Goal: Information Seeking & Learning: Find specific fact

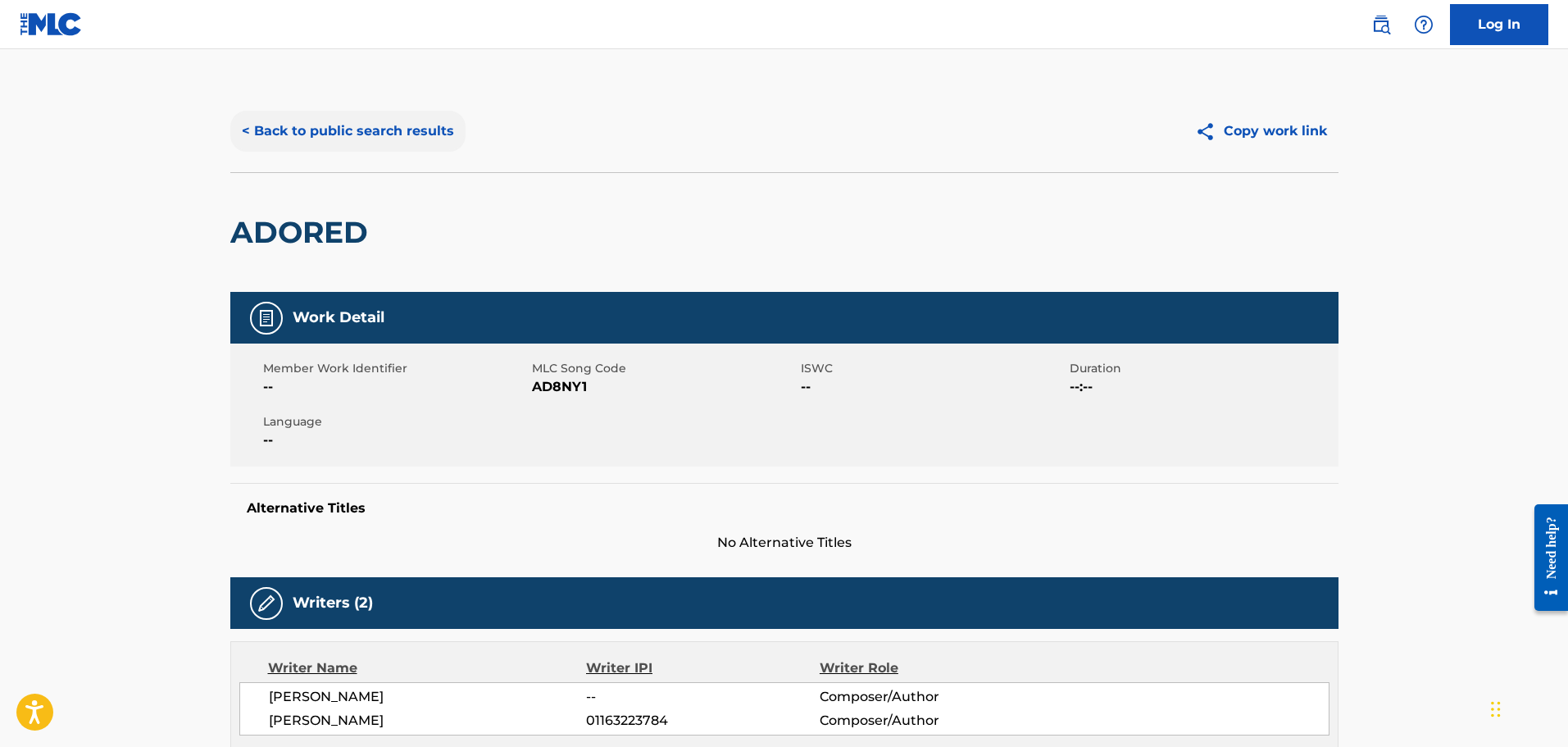
click at [273, 130] on button "< Back to public search results" at bounding box center [348, 131] width 236 height 41
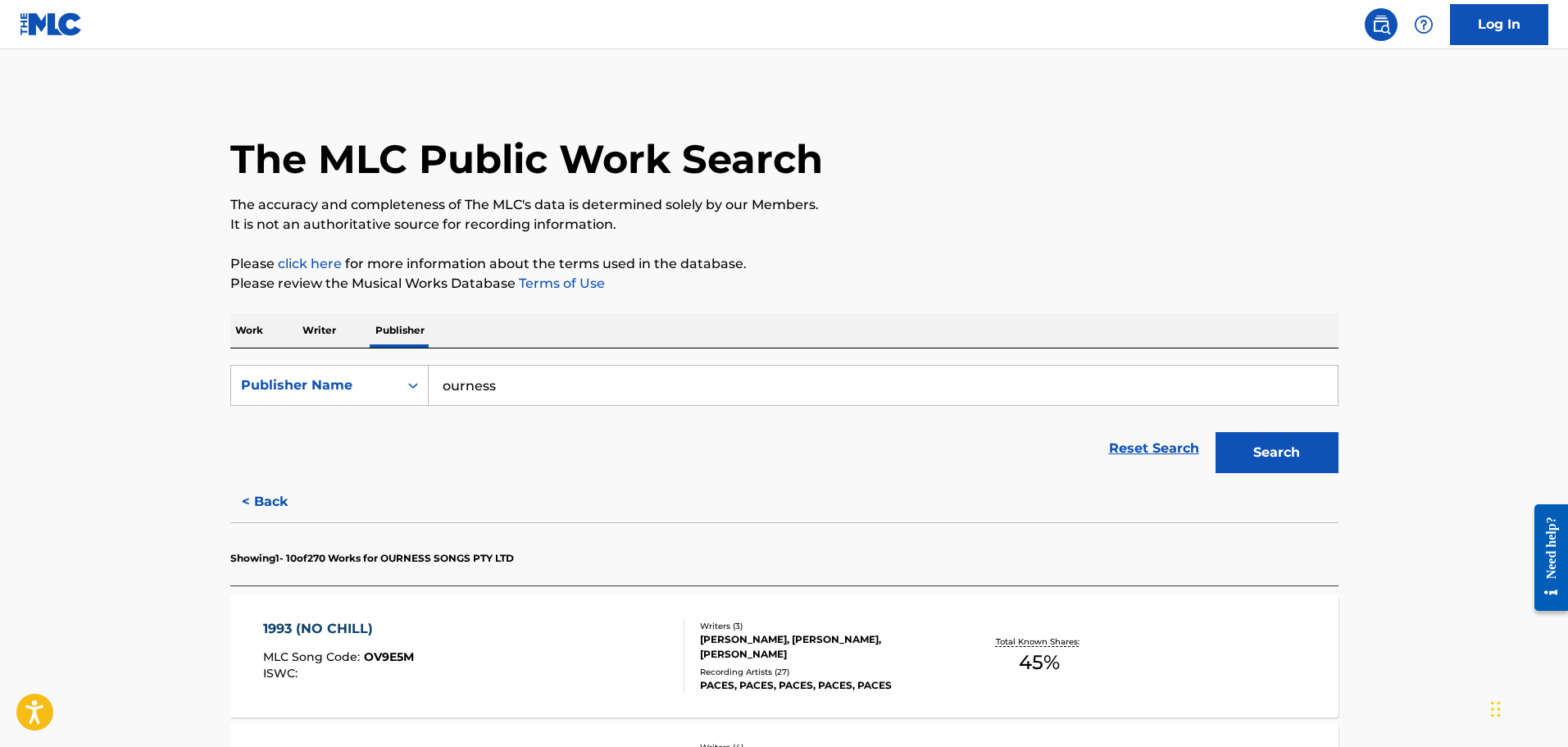
drag, startPoint x: 439, startPoint y: 388, endPoint x: 701, endPoint y: 376, distance: 262.3
click at [645, 376] on input "ourness" at bounding box center [884, 385] width 909 height 40
type input "[PERSON_NAME]"
click at [1216, 432] on button "Search" at bounding box center [1276, 453] width 123 height 41
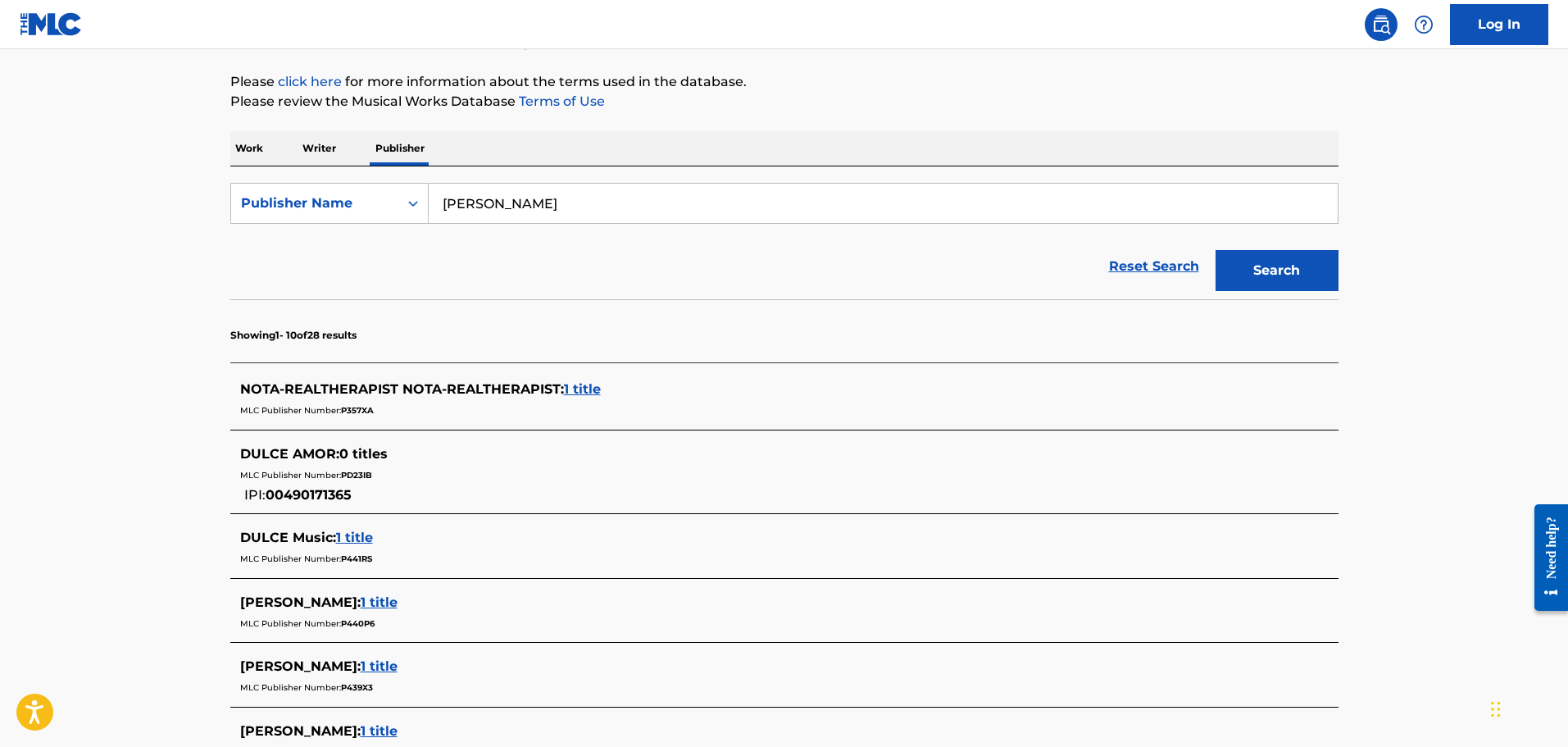
scroll to position [154, 0]
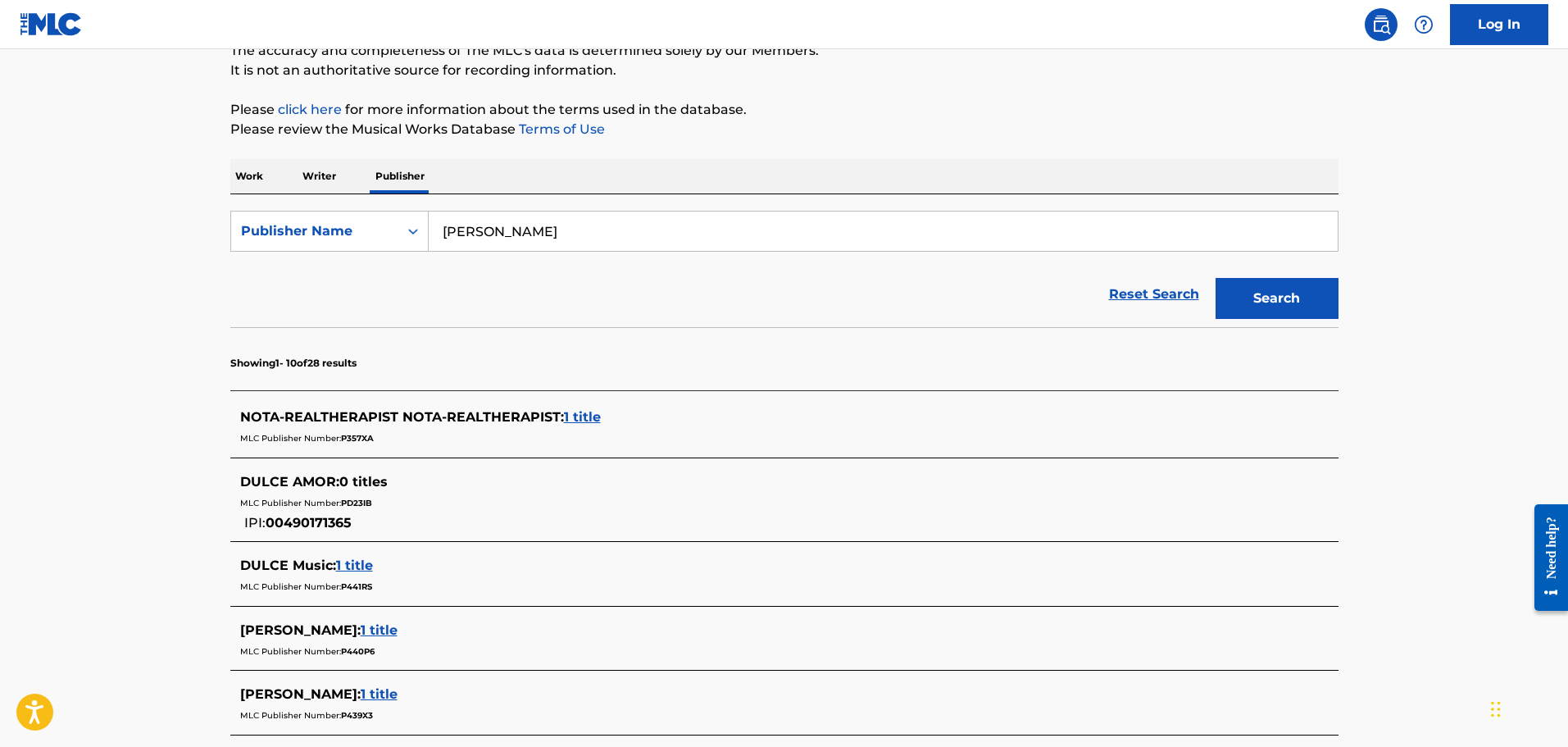
click at [249, 172] on p "Work" at bounding box center [250, 176] width 38 height 35
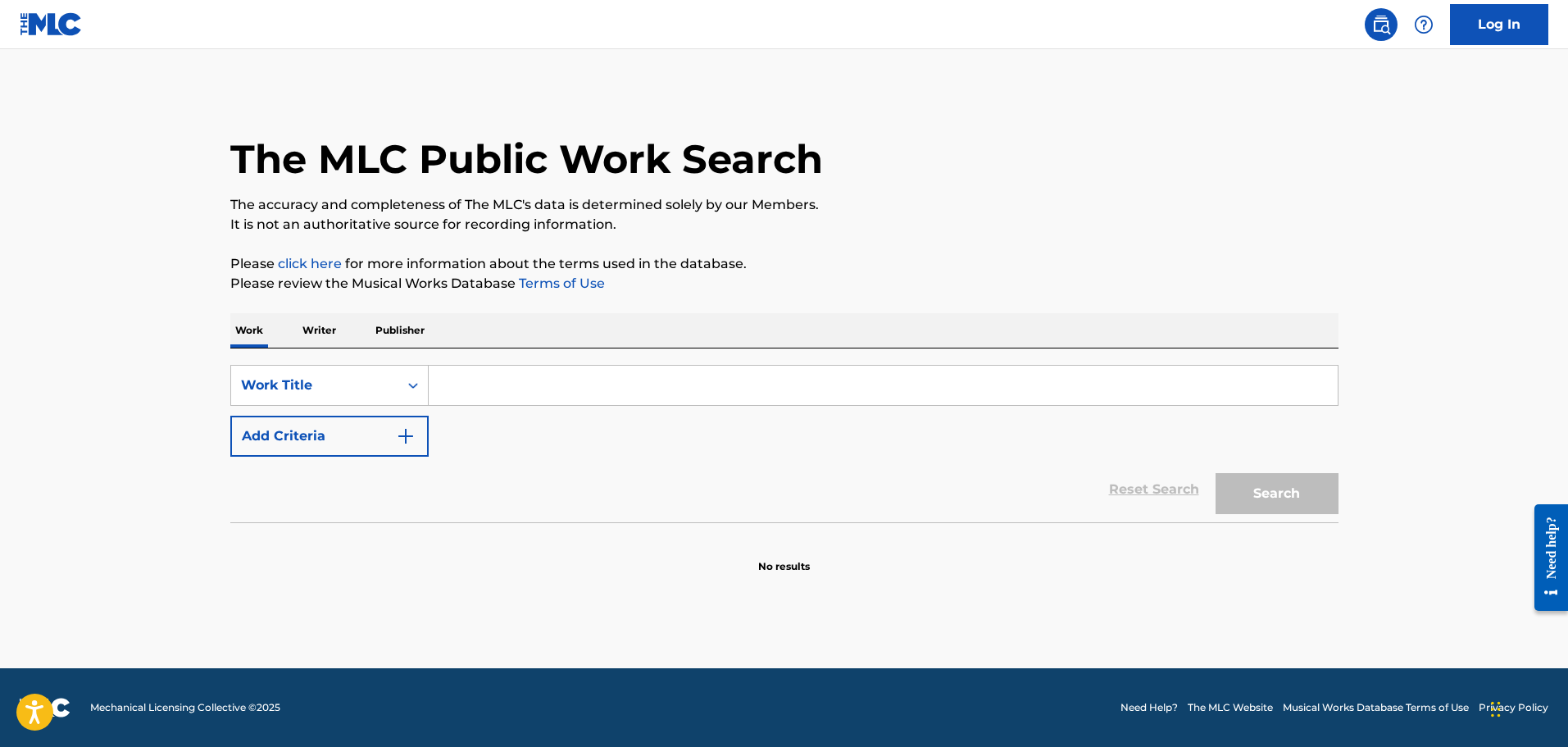
click at [492, 389] on input "Search Form" at bounding box center [884, 385] width 909 height 40
type input "Bajo la lluvia"
click at [1216, 473] on button "Search" at bounding box center [1276, 493] width 123 height 41
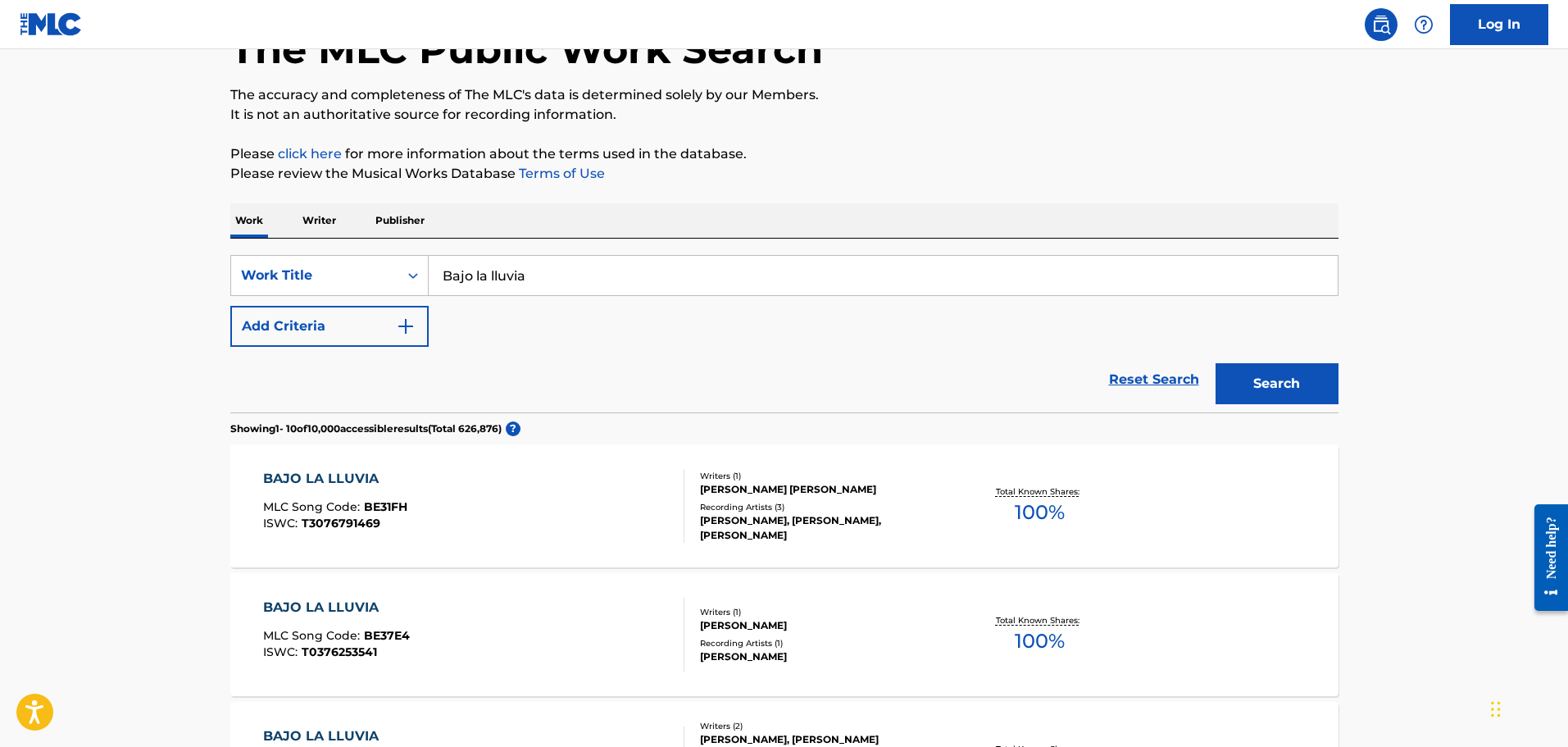
scroll to position [109, 0]
click at [376, 227] on p "Publisher" at bounding box center [400, 222] width 59 height 35
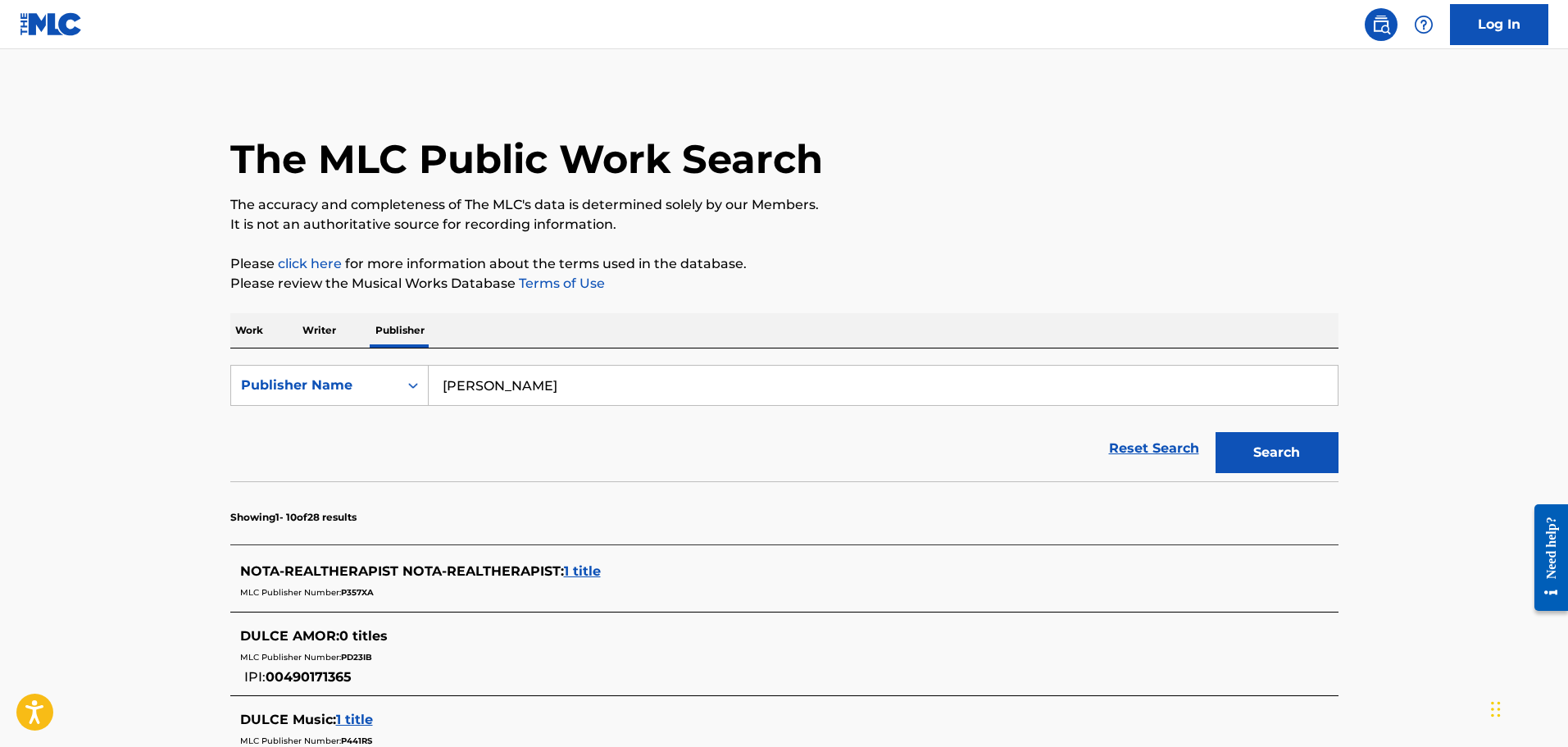
drag, startPoint x: 540, startPoint y: 393, endPoint x: 299, endPoint y: 348, distance: 245.2
type input "san antonio music publishers inc"
click at [1216, 432] on button "Search" at bounding box center [1276, 453] width 123 height 41
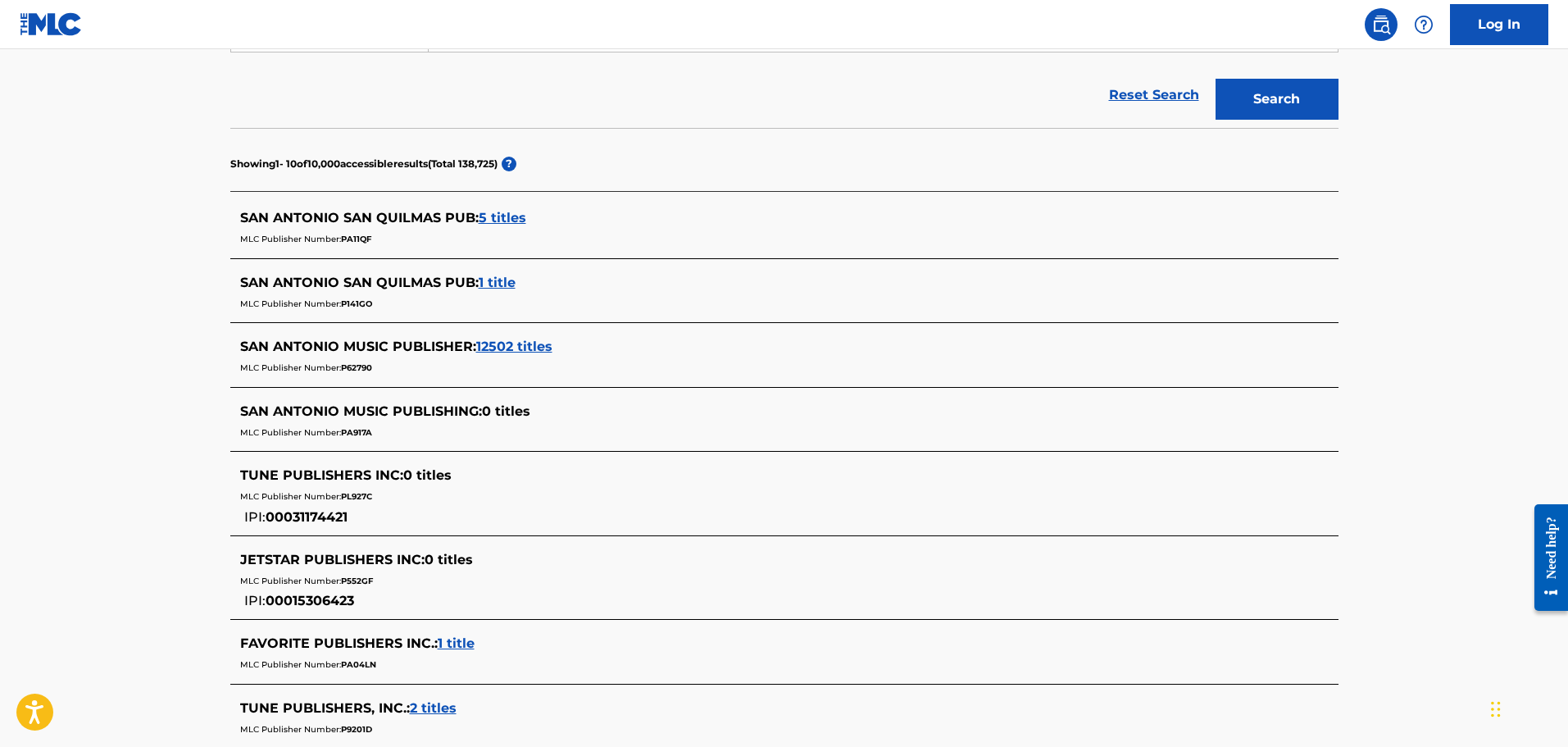
scroll to position [355, 0]
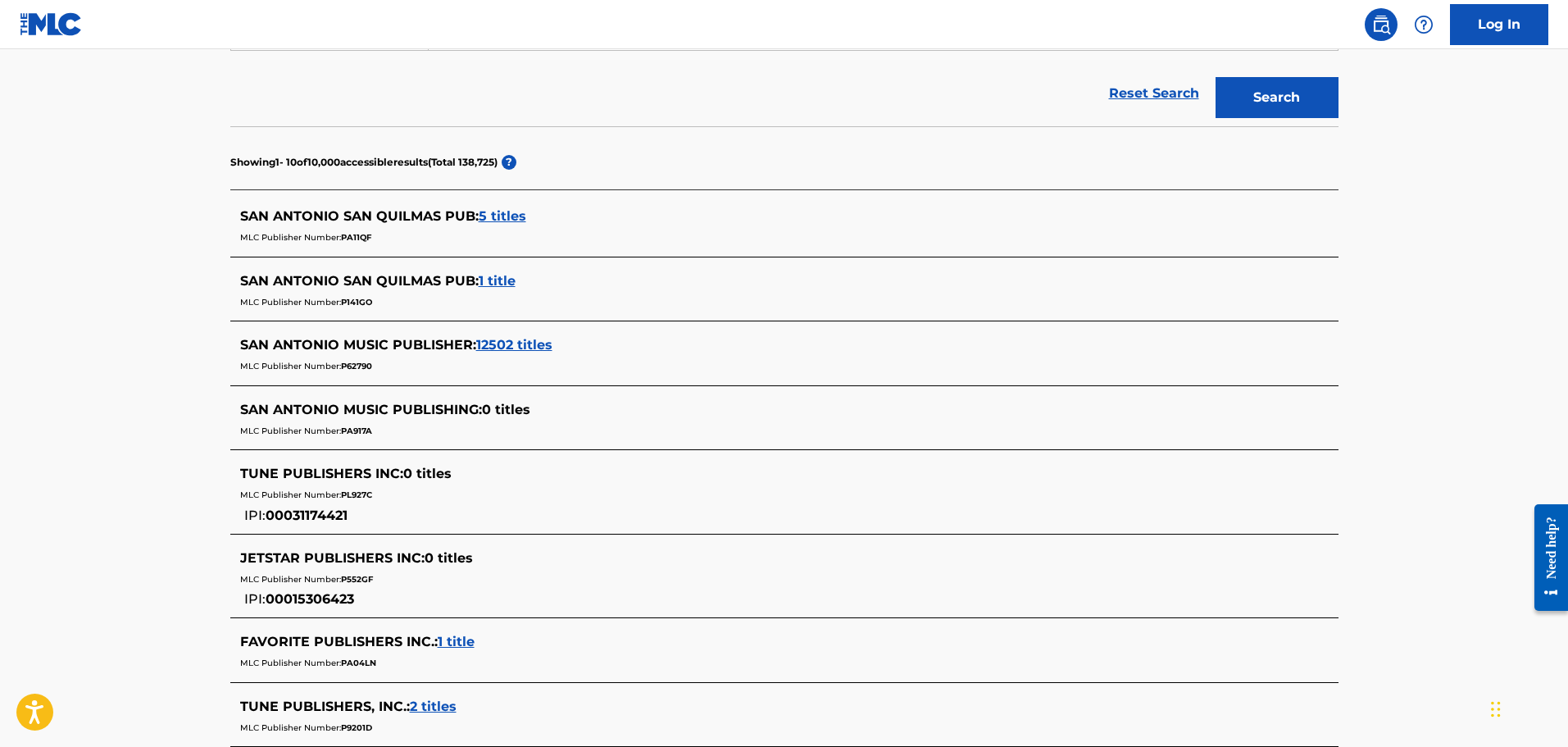
click at [500, 347] on span "12502 titles" at bounding box center [514, 344] width 77 height 16
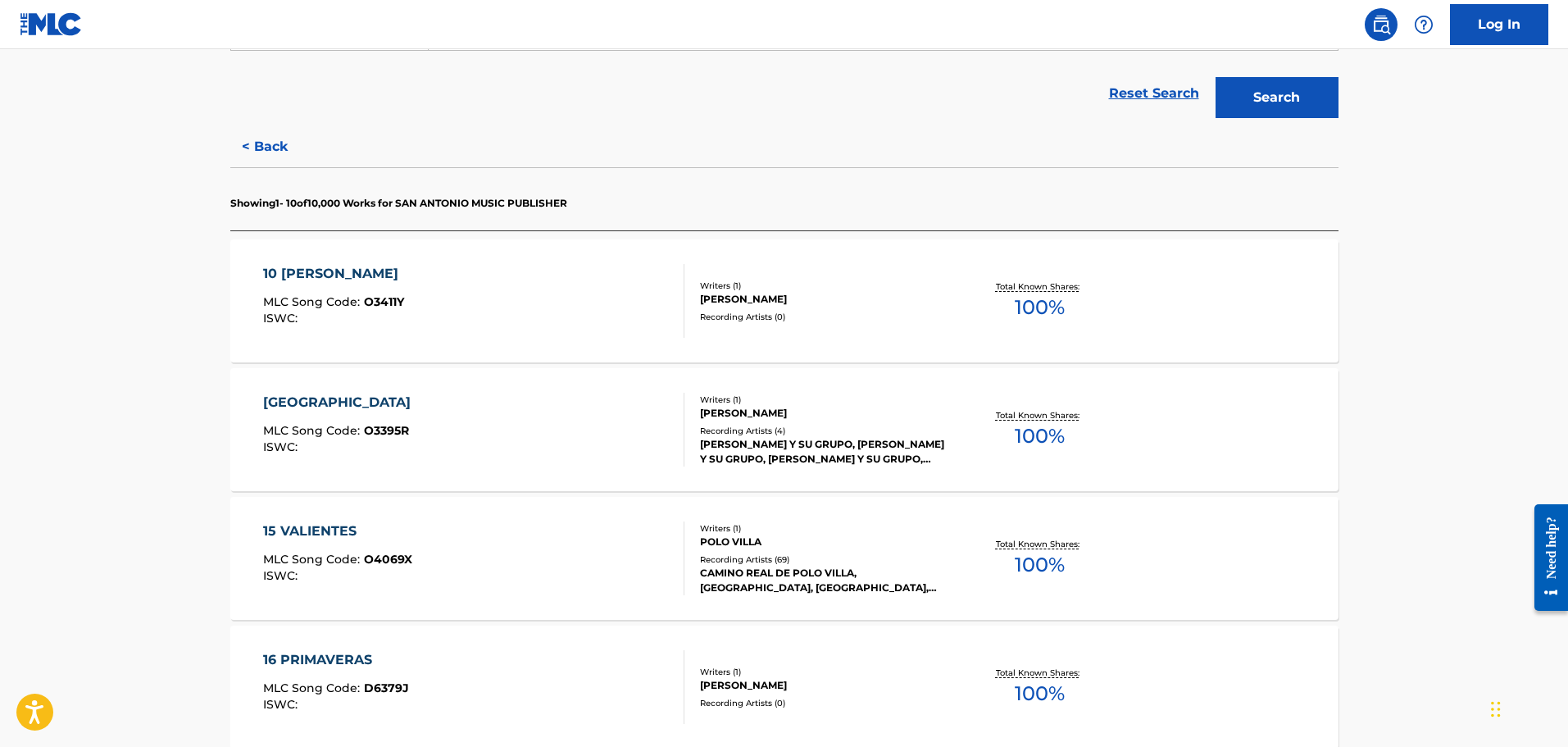
click at [491, 299] on div "10 [PERSON_NAME] MLC Song Code : O3411Y ISWC :" at bounding box center [474, 301] width 422 height 74
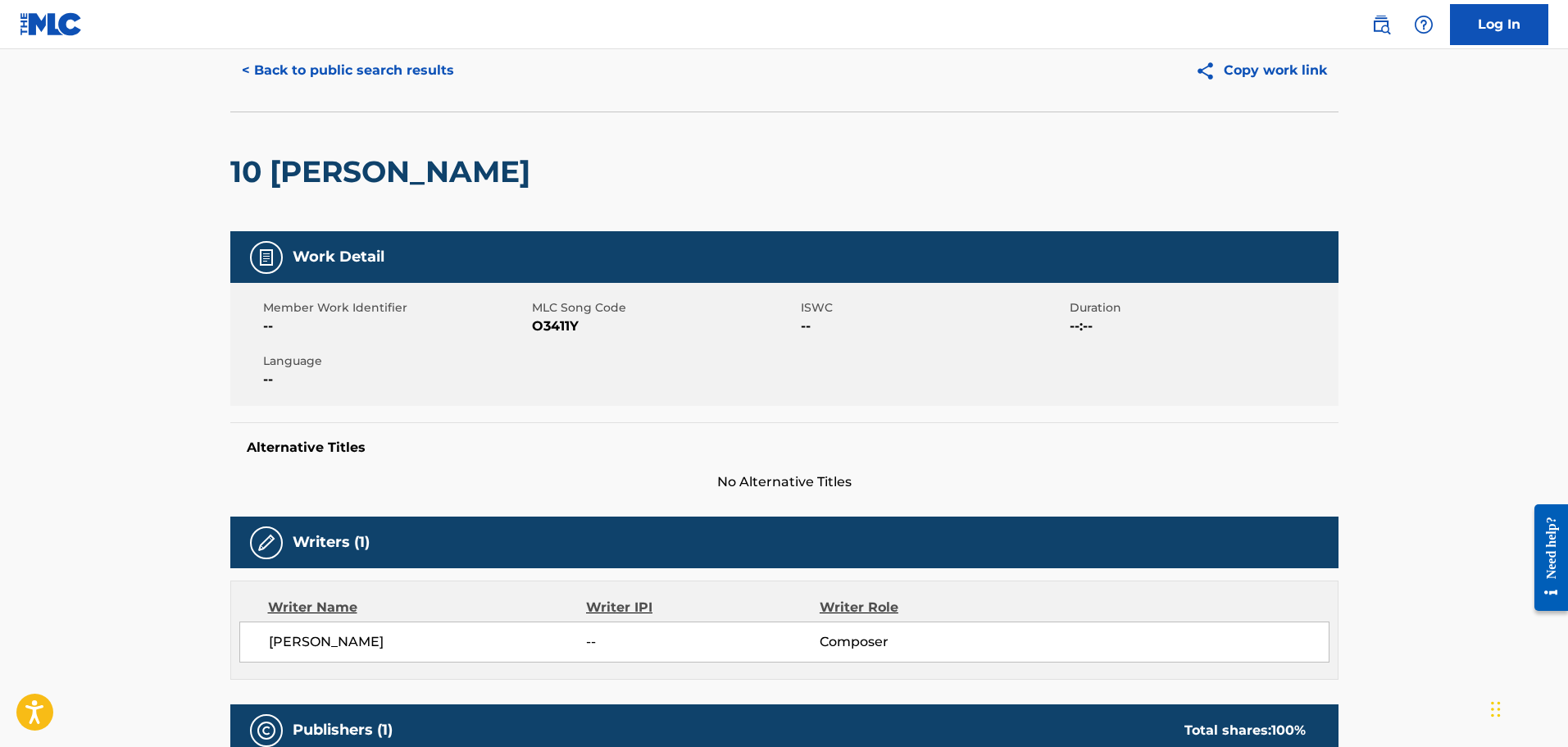
scroll to position [13, 0]
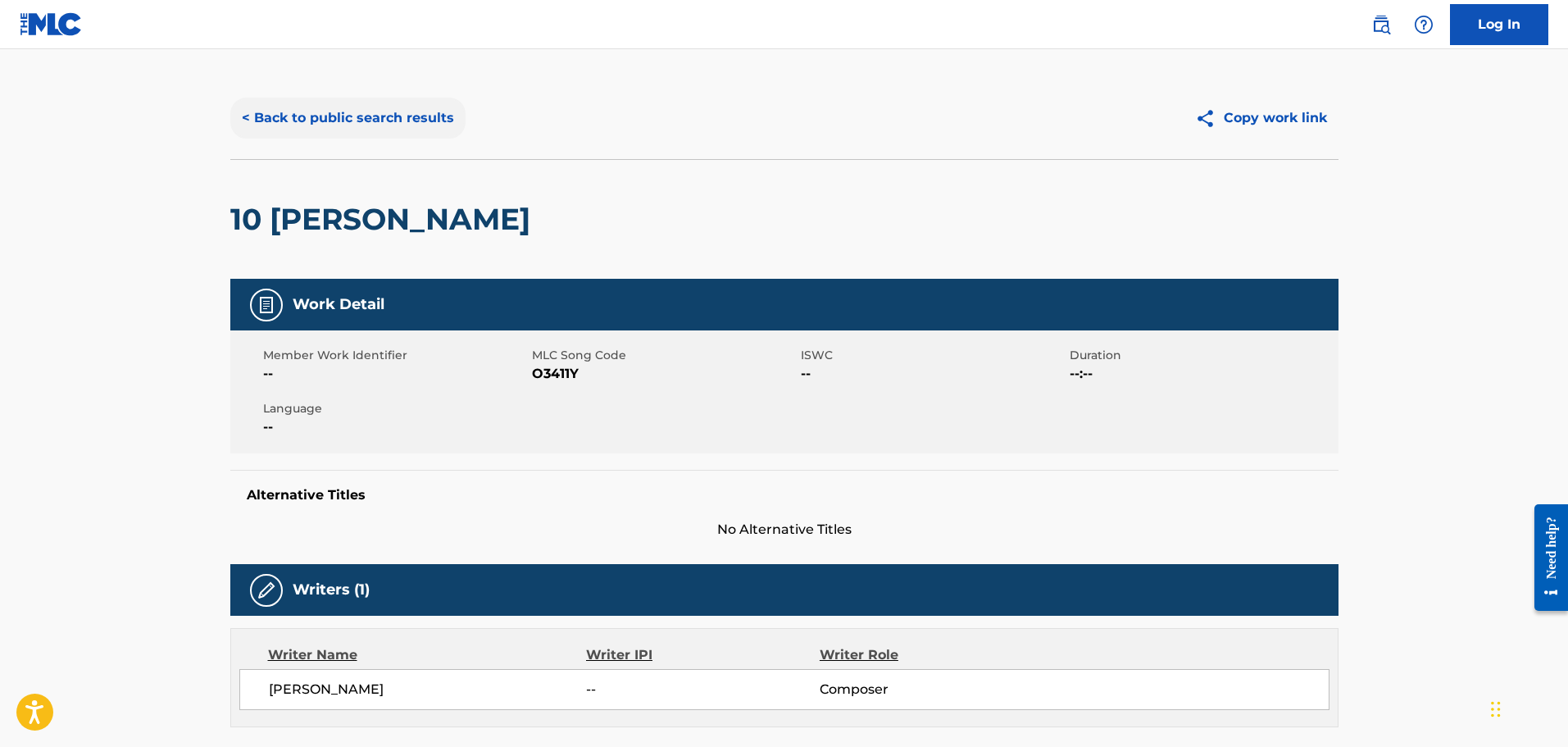
click at [290, 109] on button "< Back to public search results" at bounding box center [348, 118] width 236 height 41
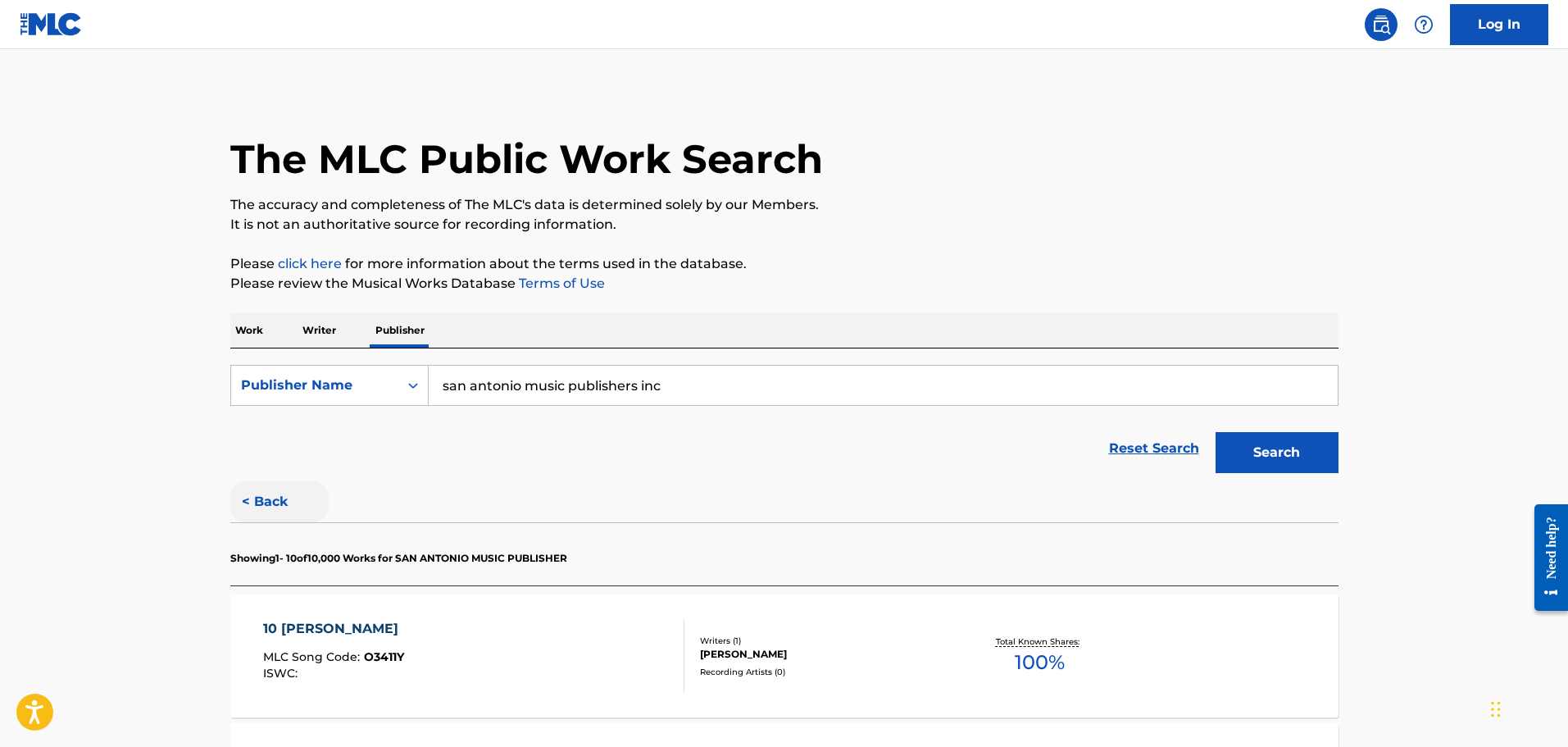
click at [259, 503] on button "< Back" at bounding box center [279, 502] width 98 height 41
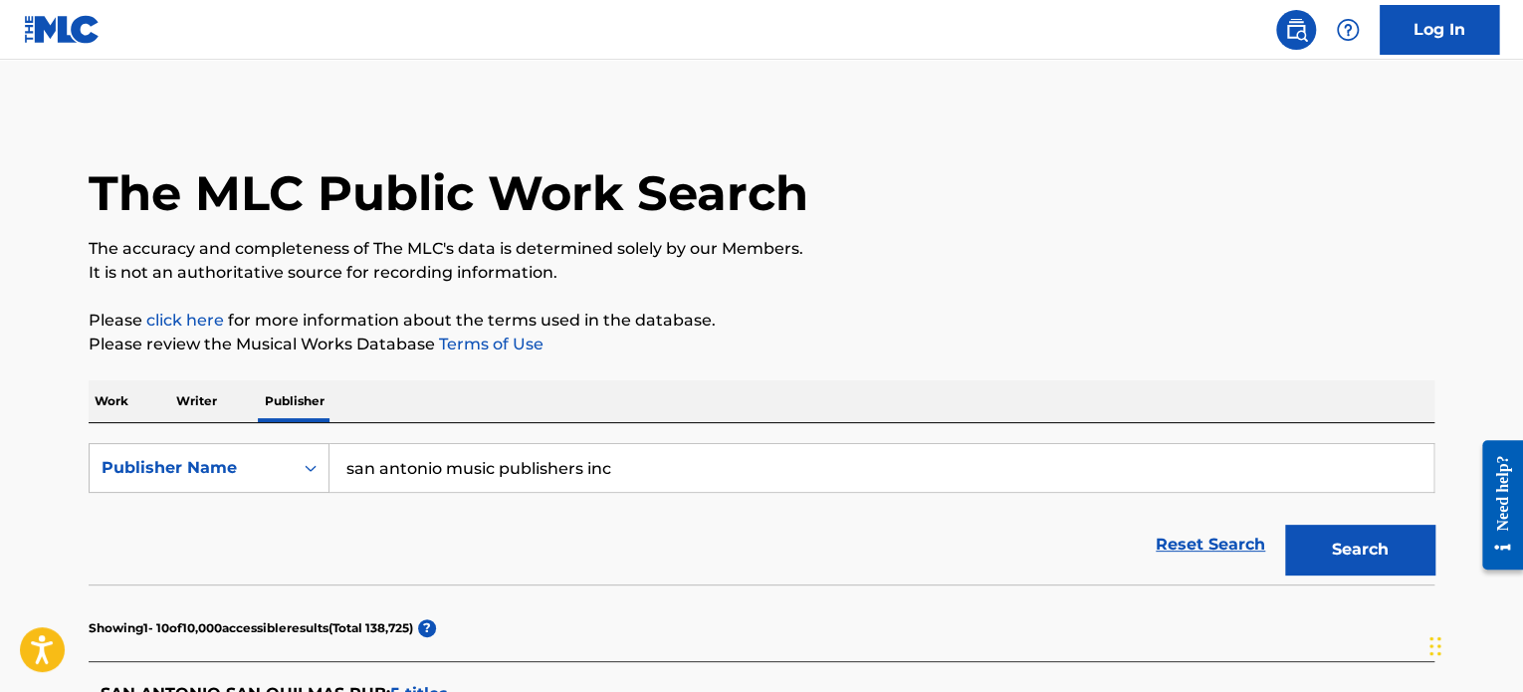
click at [123, 398] on p "Work" at bounding box center [112, 401] width 46 height 42
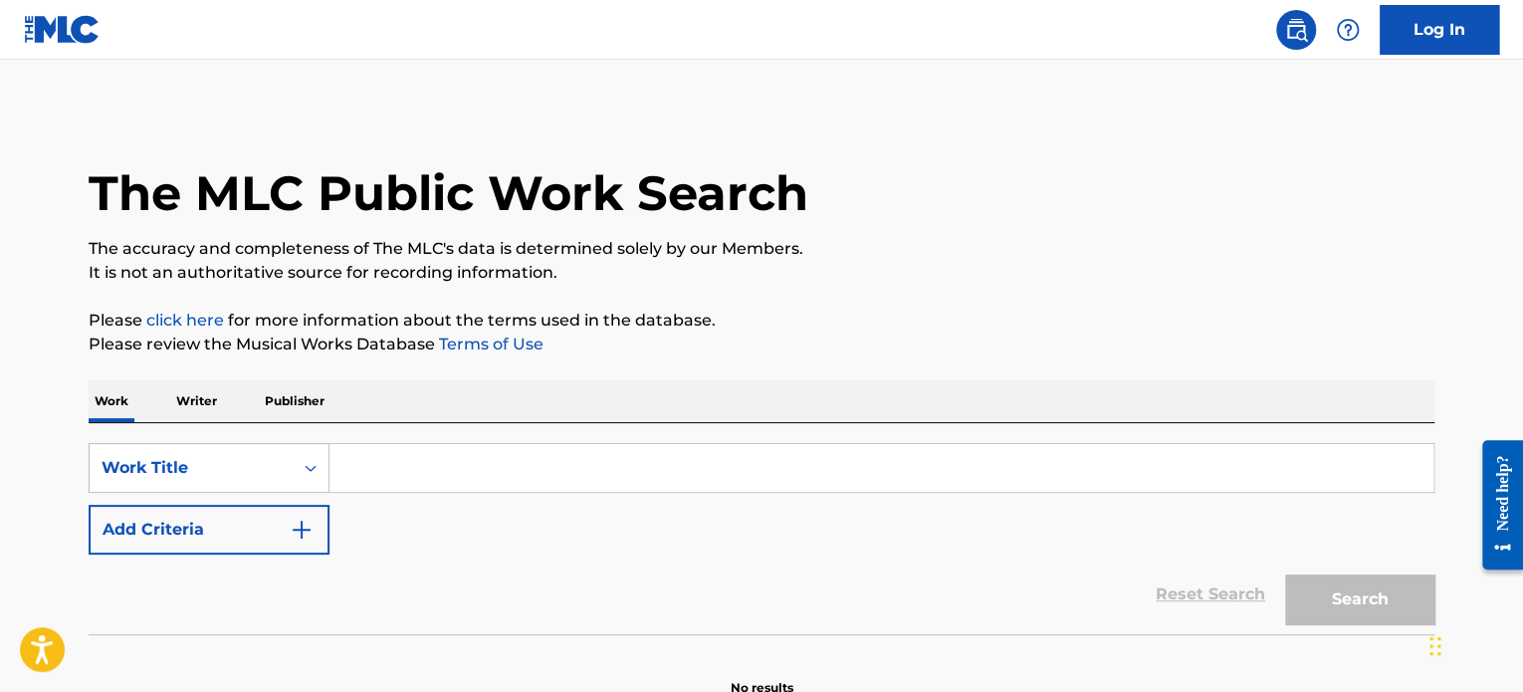
click at [475, 464] on input "Search Form" at bounding box center [882, 468] width 1104 height 48
type input "O"
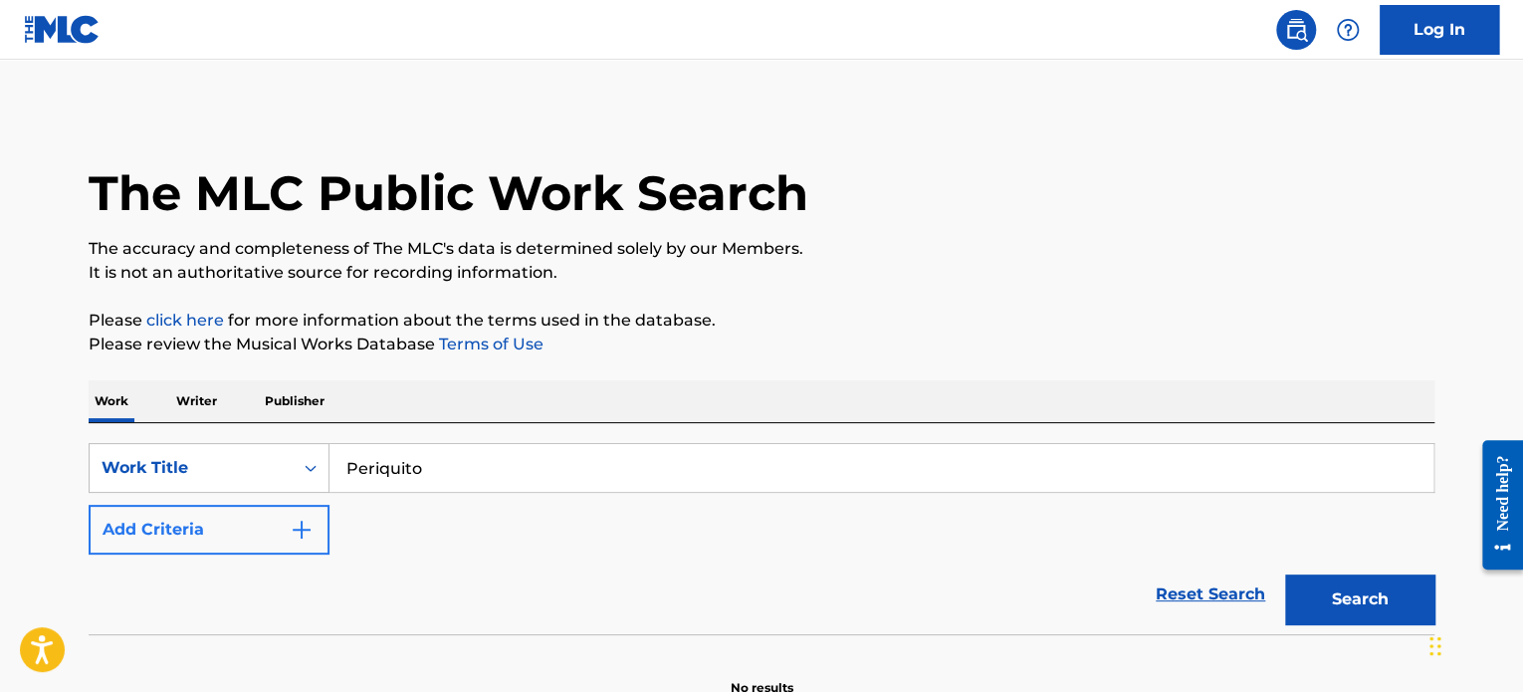
type input "Periquito"
click at [281, 525] on button "Add Criteria" at bounding box center [209, 530] width 241 height 50
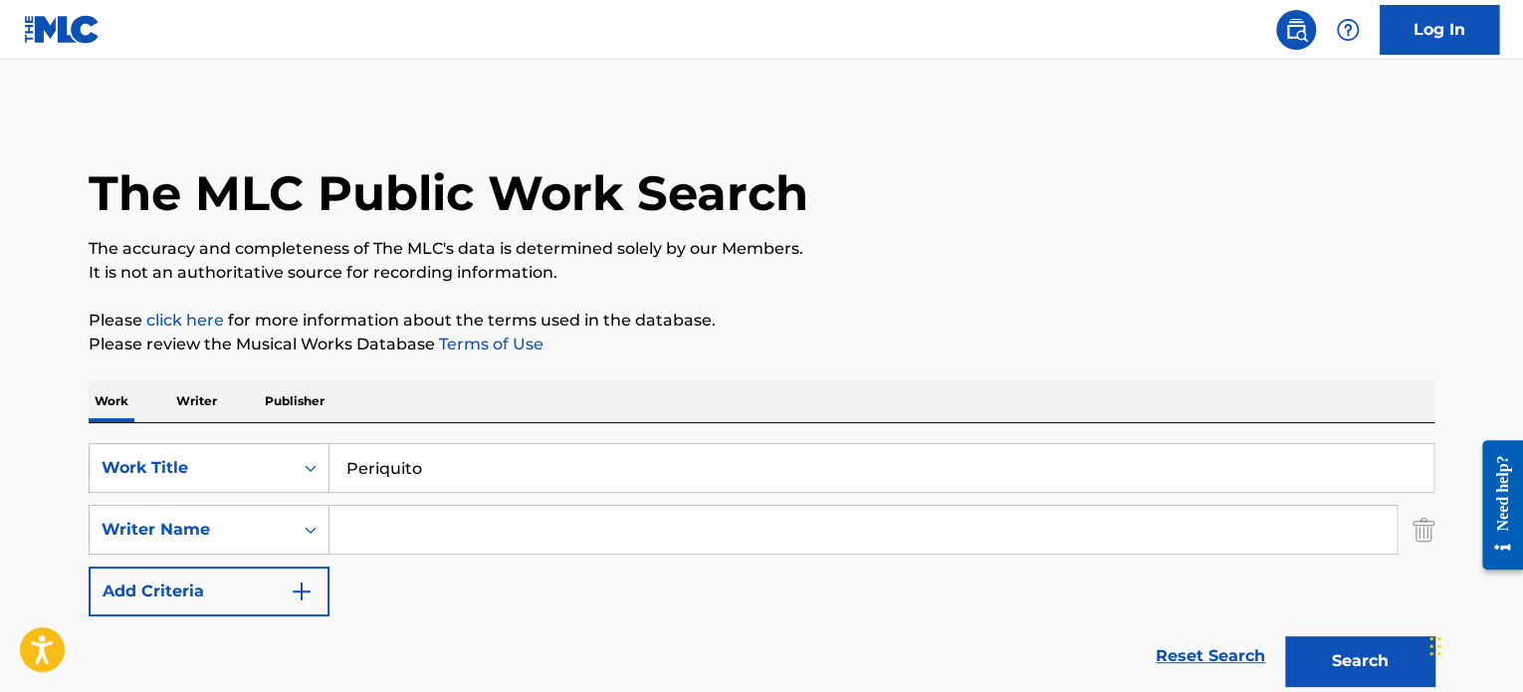
click at [421, 543] on input "Search Form" at bounding box center [863, 530] width 1067 height 48
type input "[PERSON_NAME]"
click at [1285, 636] on button "Search" at bounding box center [1359, 661] width 149 height 50
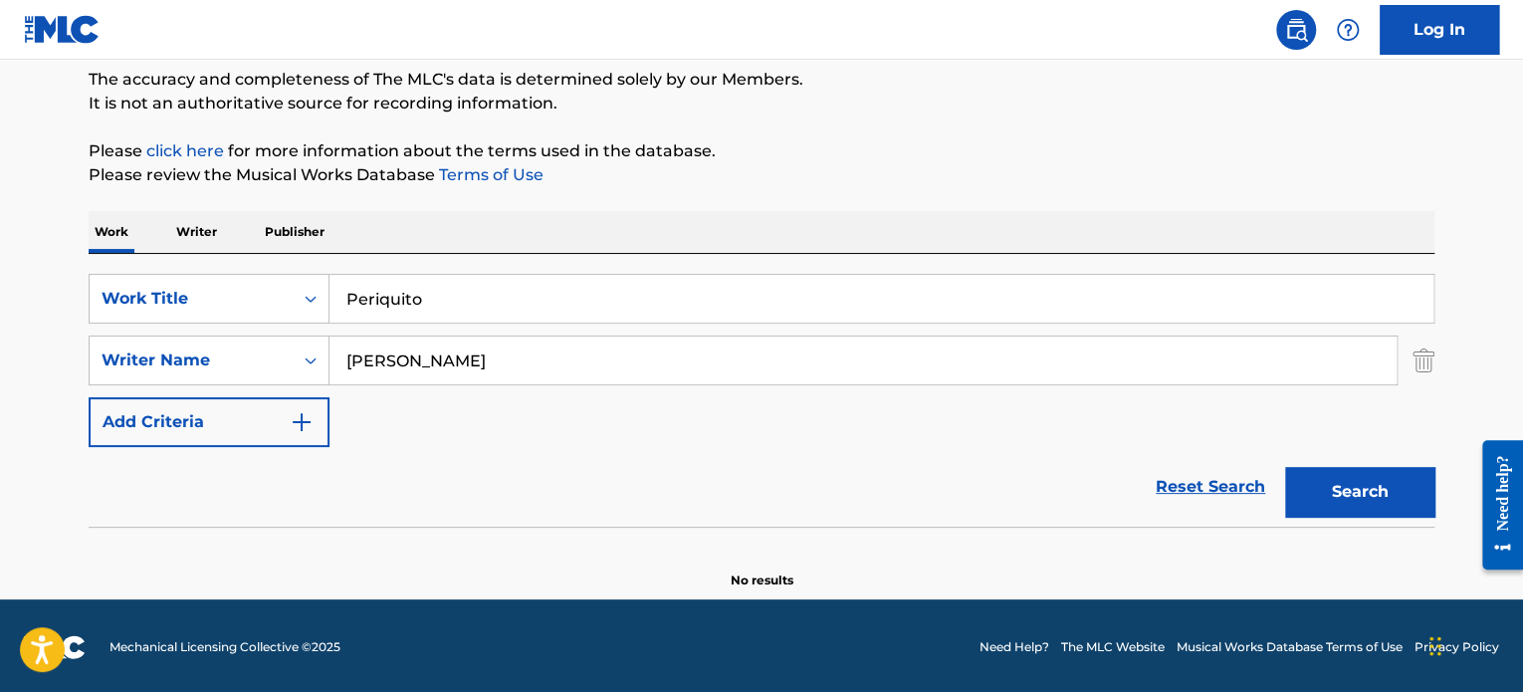
scroll to position [171, 0]
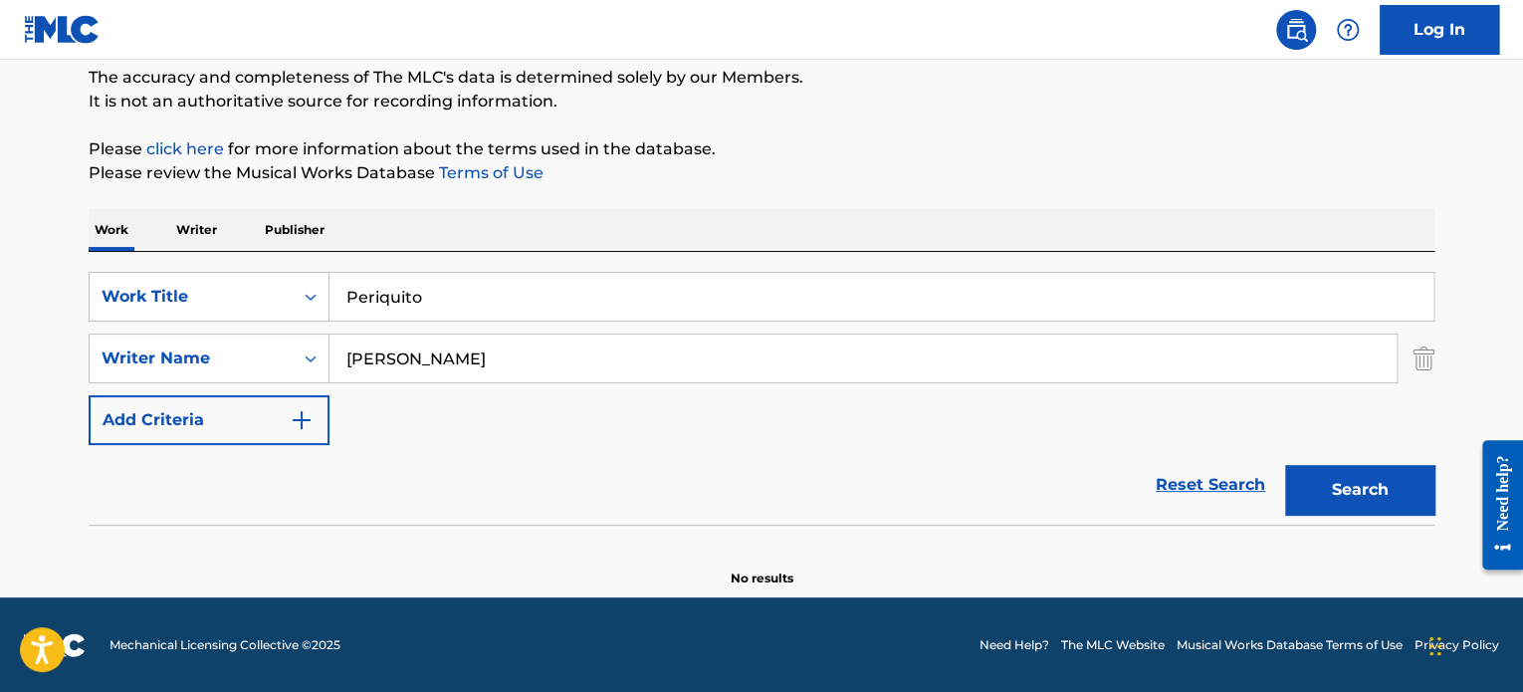
click at [270, 226] on p "Publisher" at bounding box center [295, 230] width 72 height 42
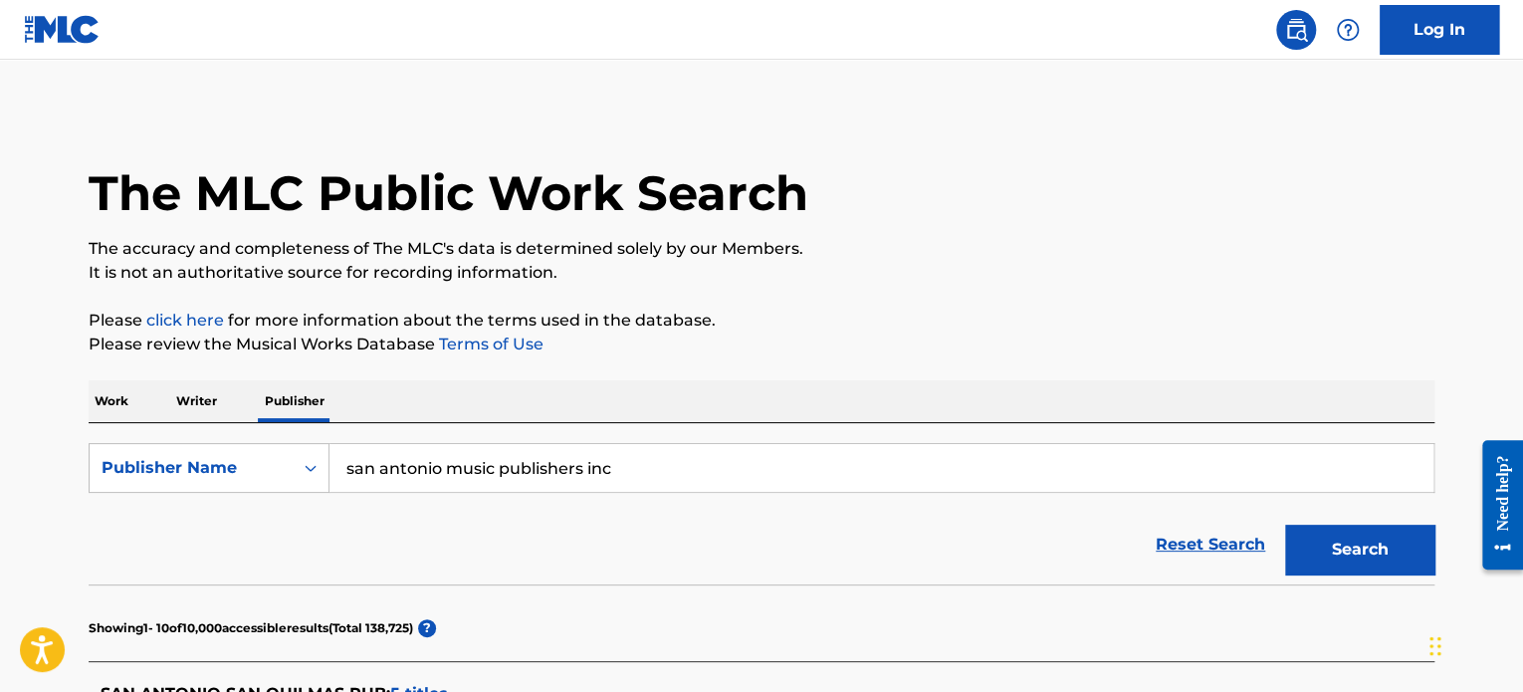
drag, startPoint x: 626, startPoint y: 464, endPoint x: -42, endPoint y: 453, distance: 668.1
click at [0, 453] on html "Accessibility Screen-Reader Guide, Feedback, and Issue Reporting | New window 0…" at bounding box center [761, 346] width 1523 height 692
type input "discos [PERSON_NAME] llc"
click at [1285, 525] on button "Search" at bounding box center [1359, 550] width 149 height 50
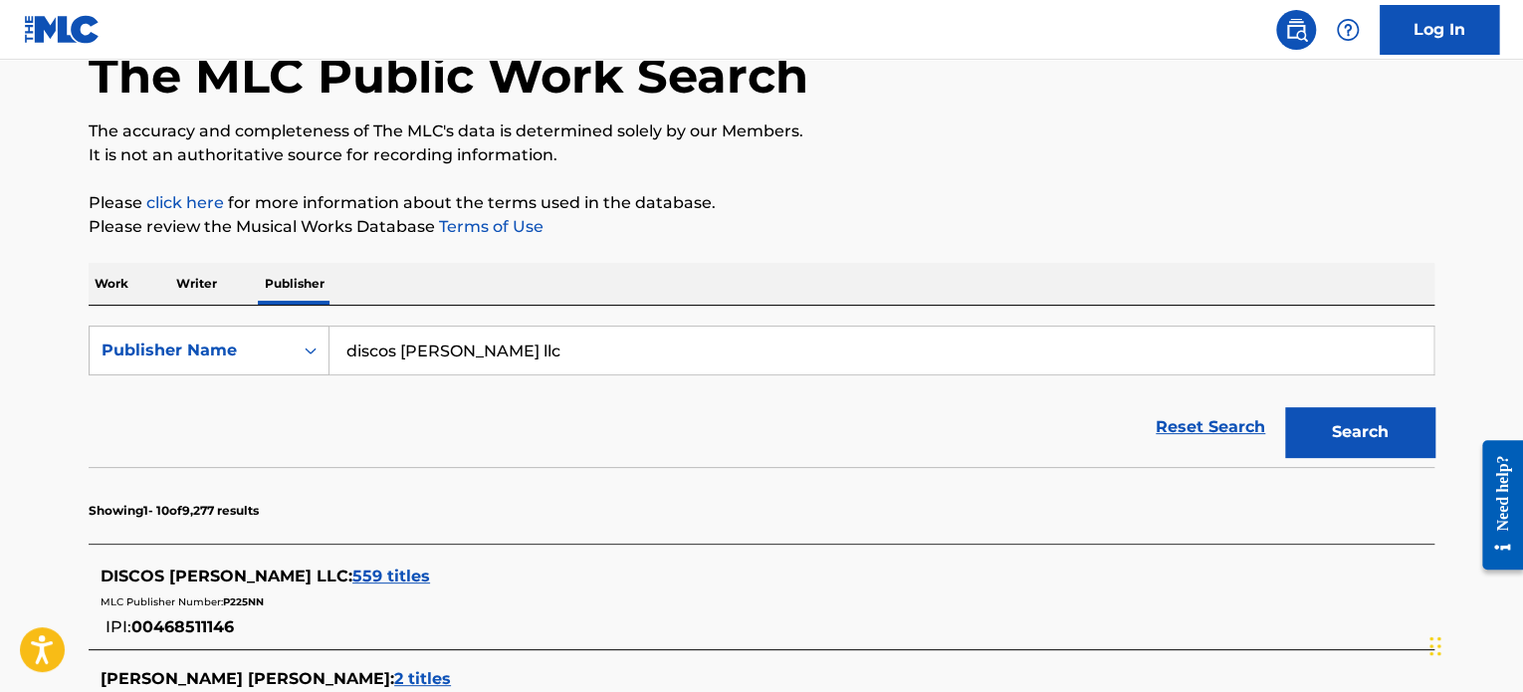
scroll to position [165, 0]
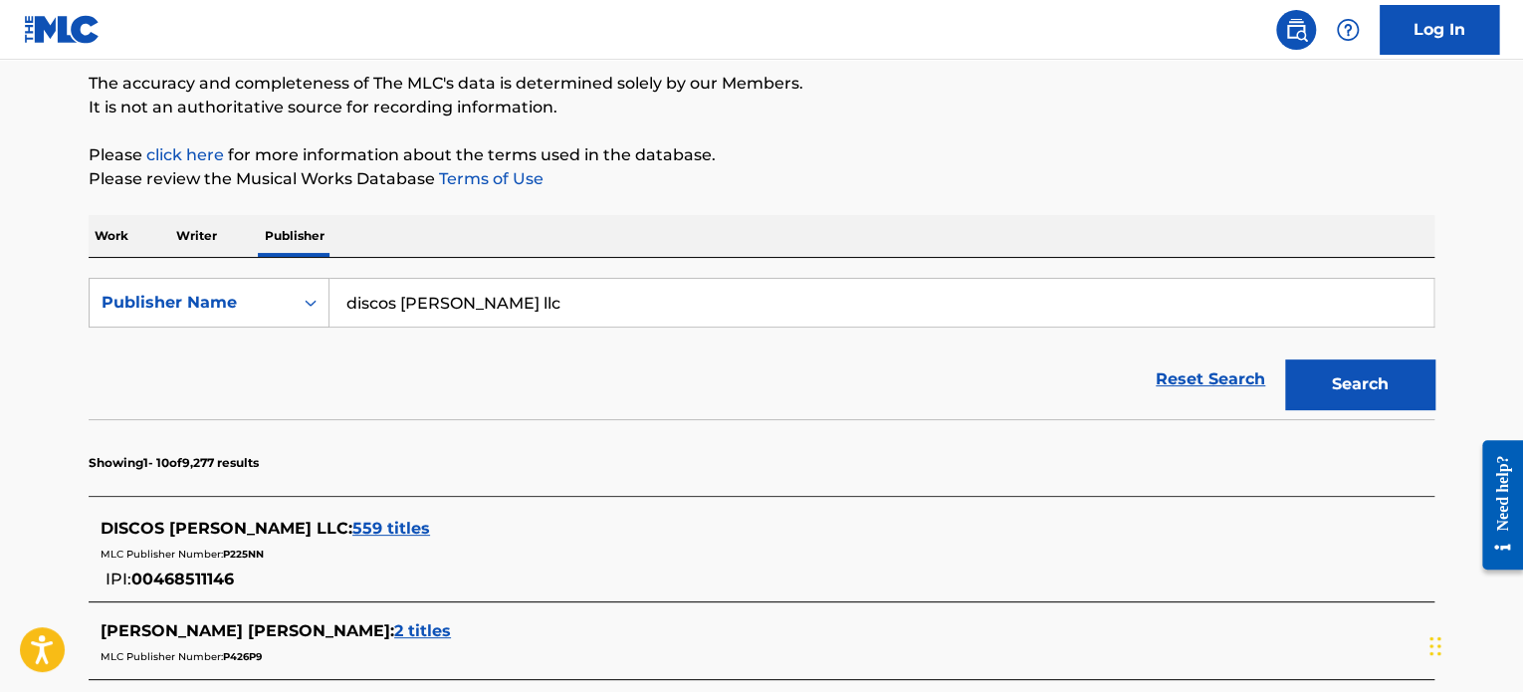
click at [352, 532] on span "559 titles" at bounding box center [391, 528] width 78 height 19
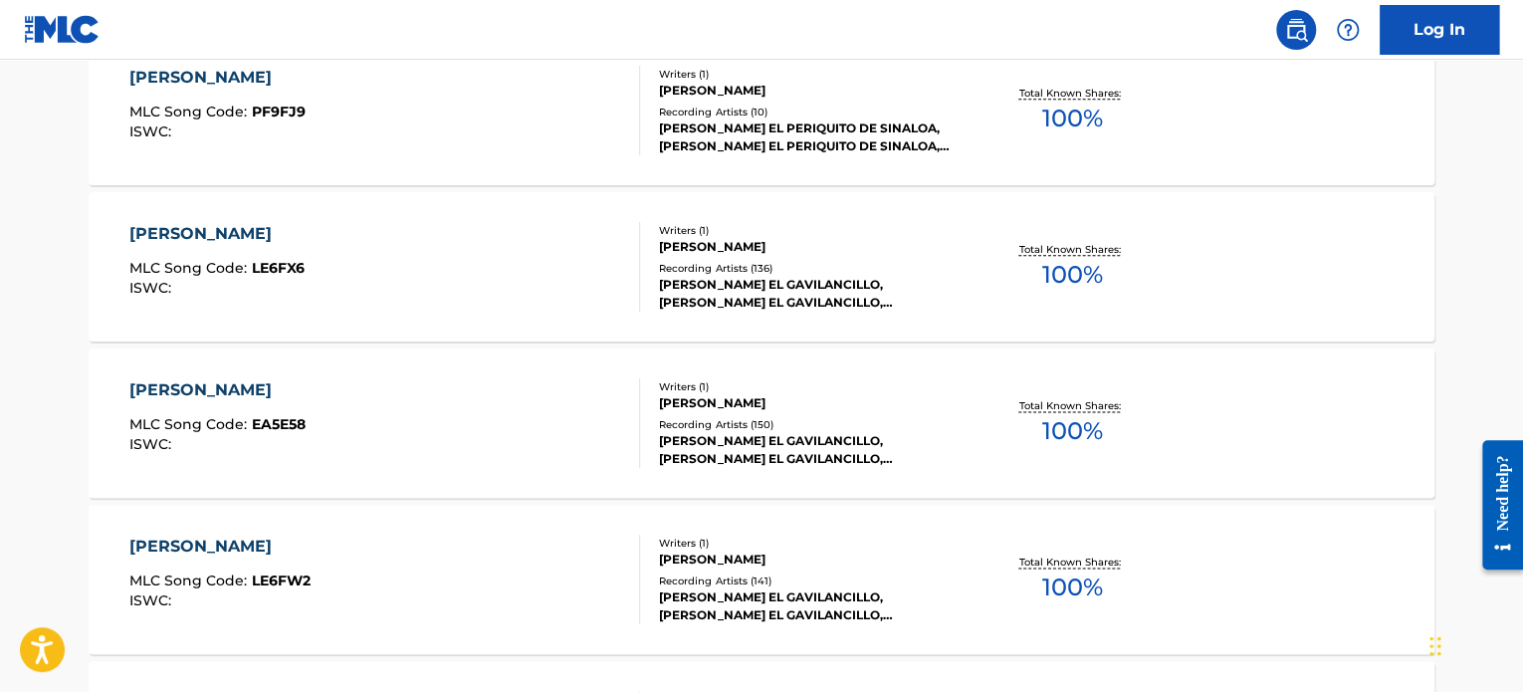
scroll to position [1161, 0]
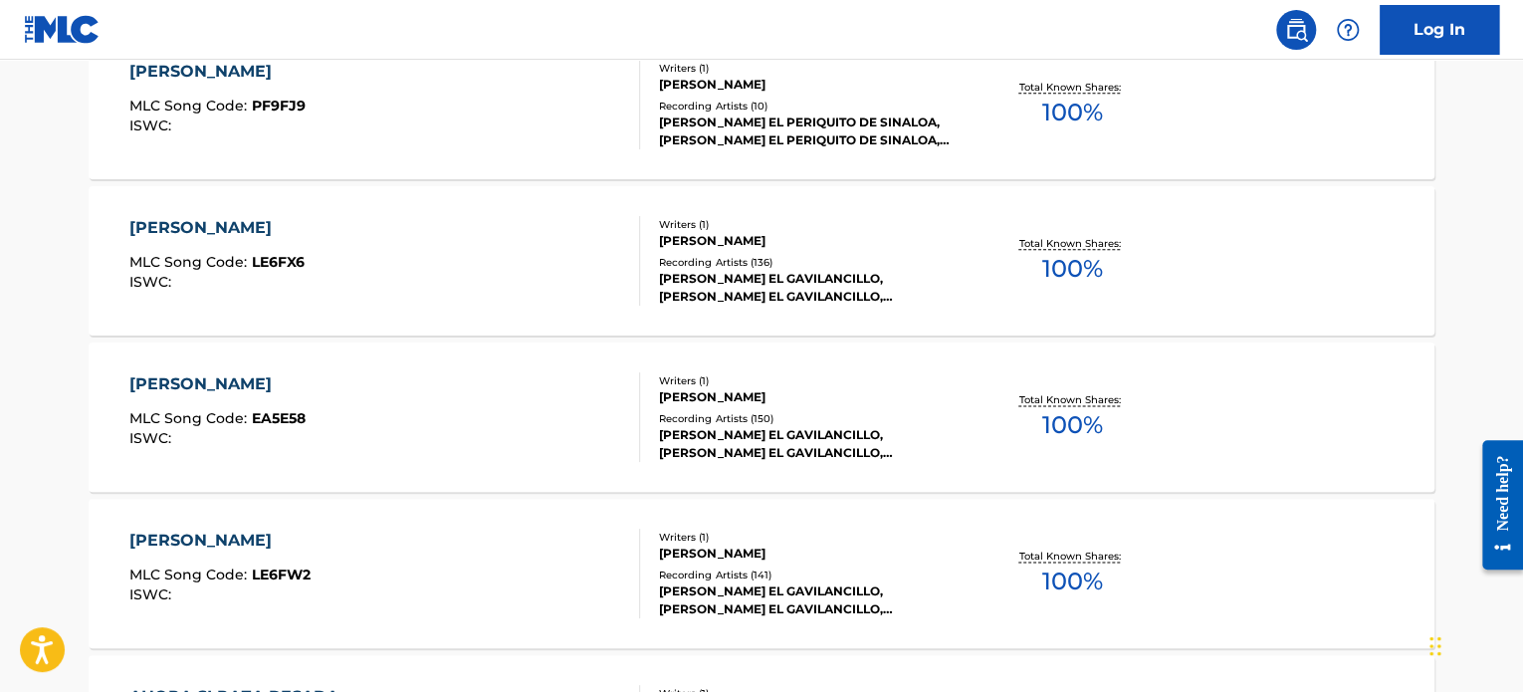
click at [232, 385] on div "[PERSON_NAME]" at bounding box center [217, 384] width 176 height 24
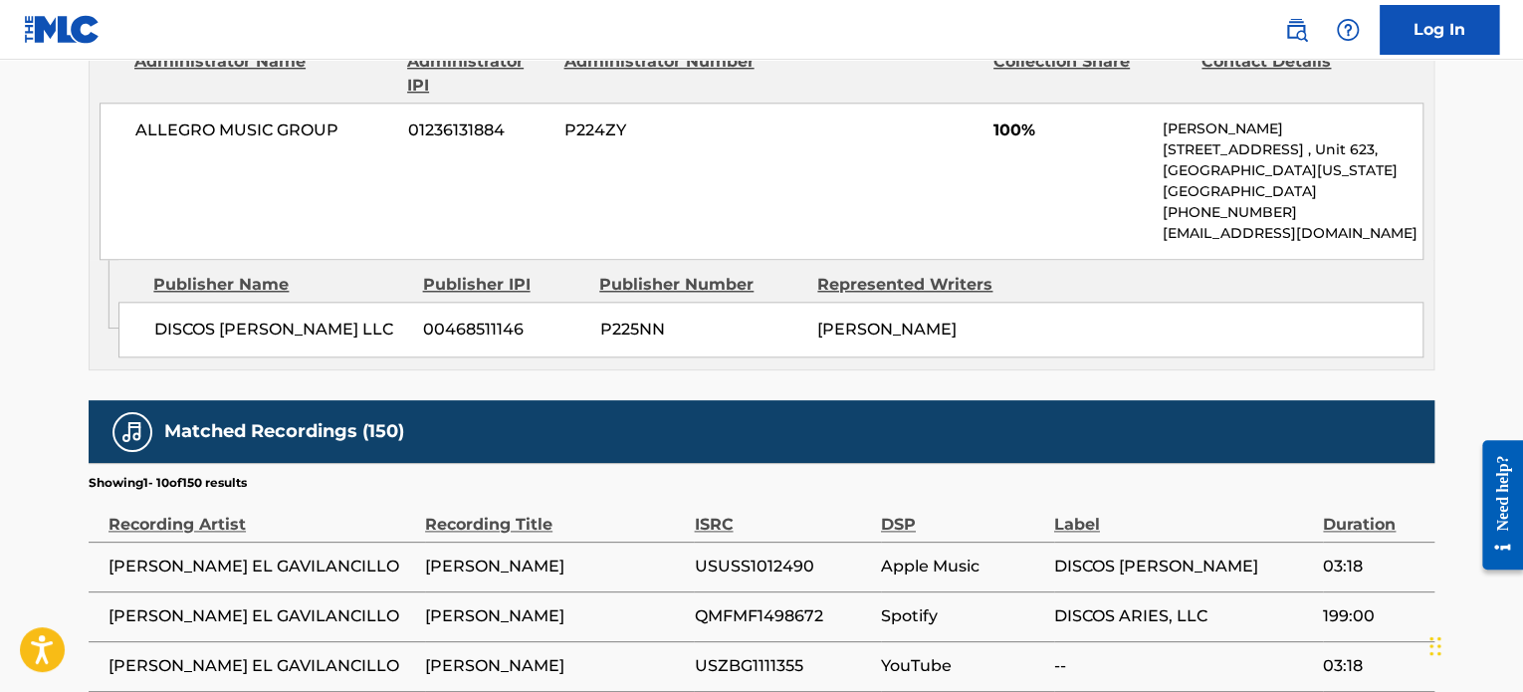
scroll to position [963, 0]
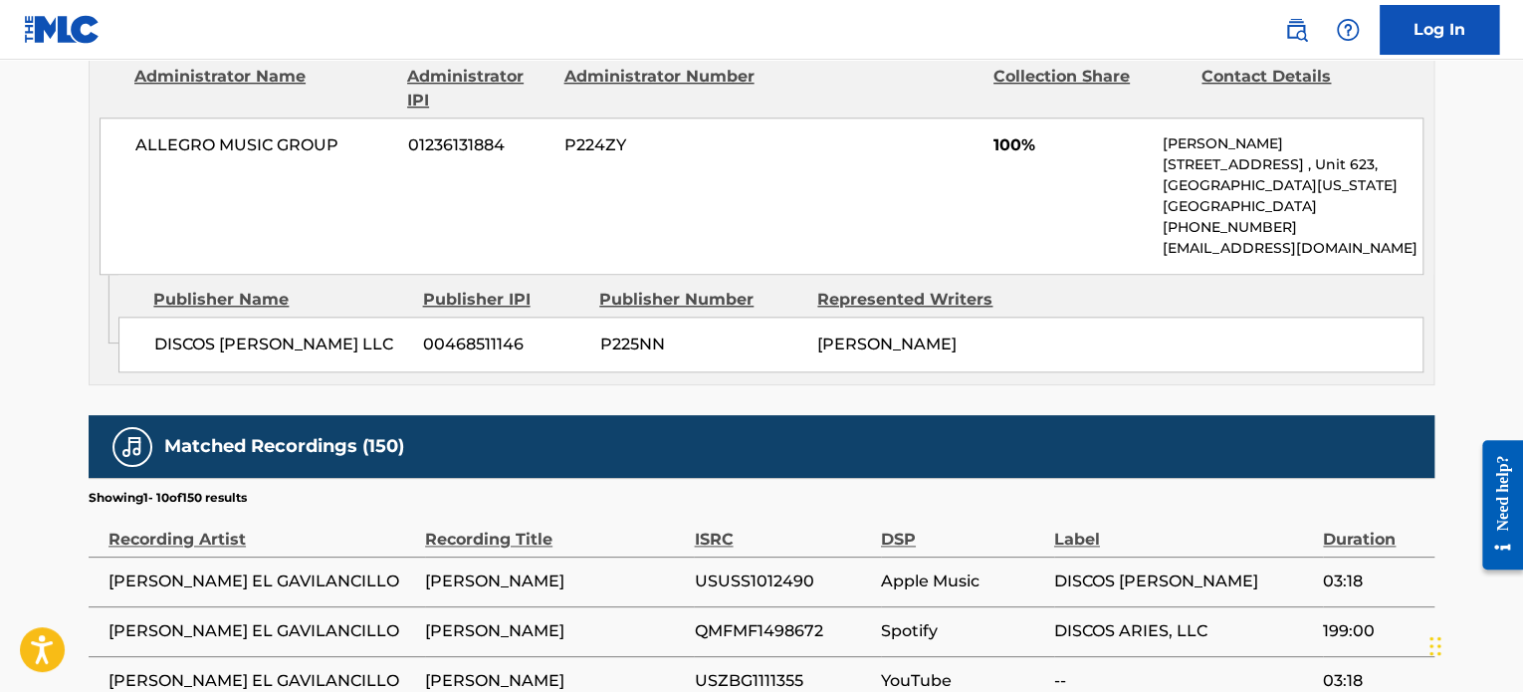
drag, startPoint x: 1238, startPoint y: 244, endPoint x: 1413, endPoint y: 248, distance: 174.3
click at [1413, 248] on p "[EMAIL_ADDRESS][DOMAIN_NAME]" at bounding box center [1293, 248] width 260 height 21
copy p "[DOMAIN_NAME]"
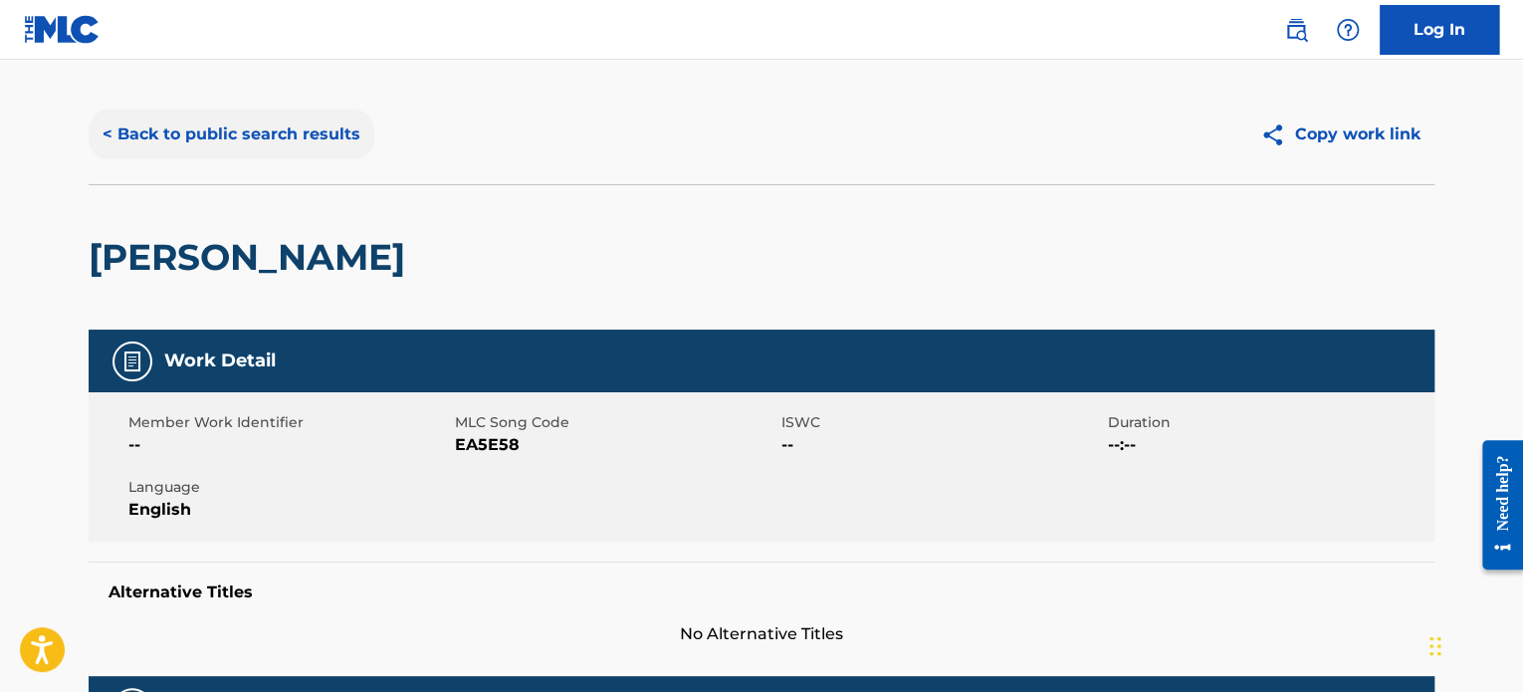
scroll to position [0, 0]
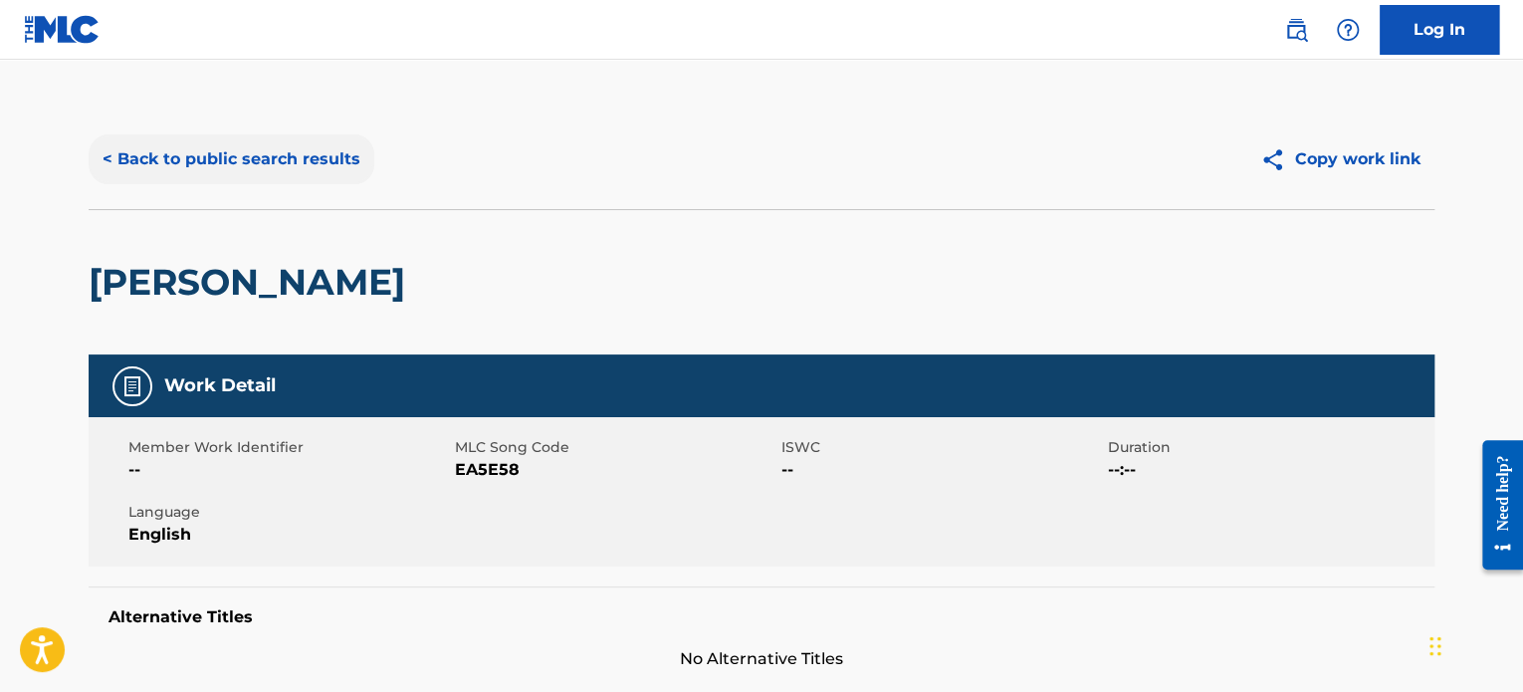
click at [147, 166] on button "< Back to public search results" at bounding box center [232, 159] width 286 height 50
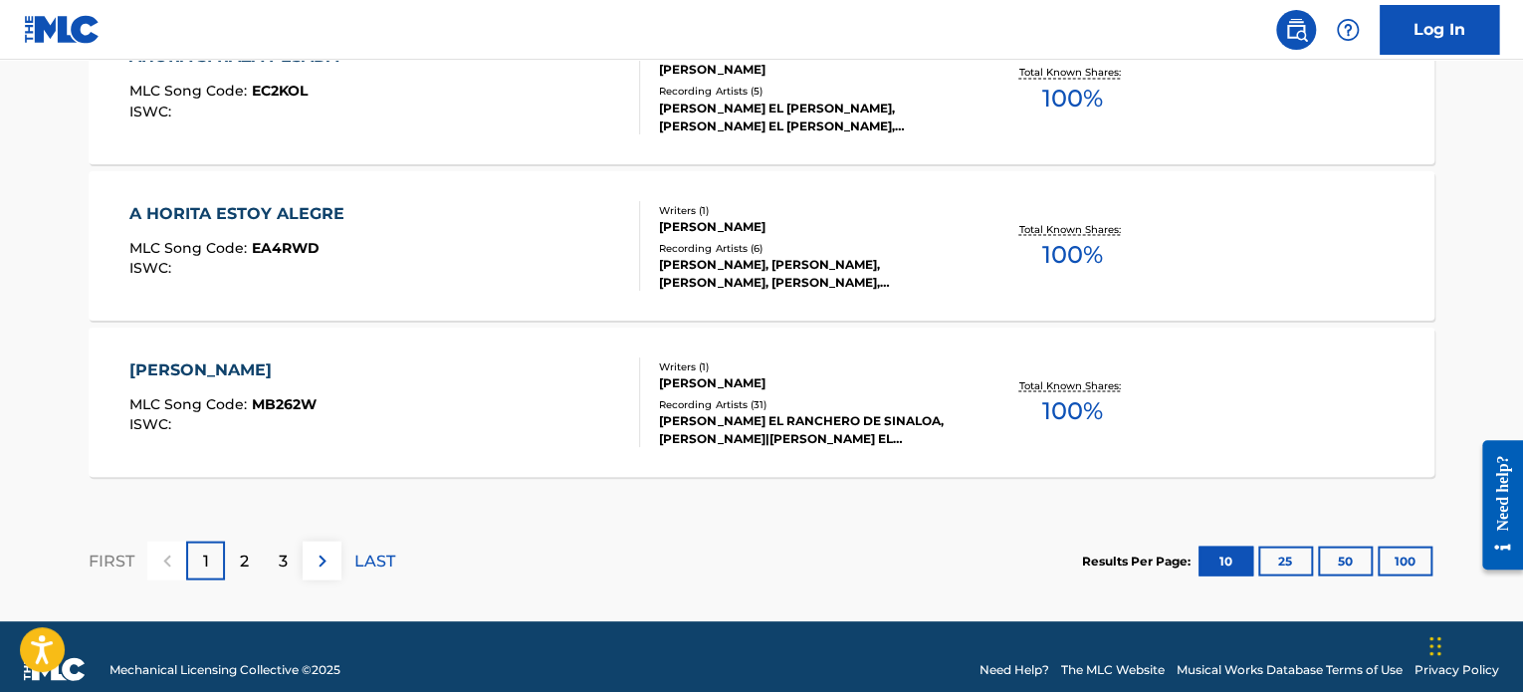
scroll to position [1825, 0]
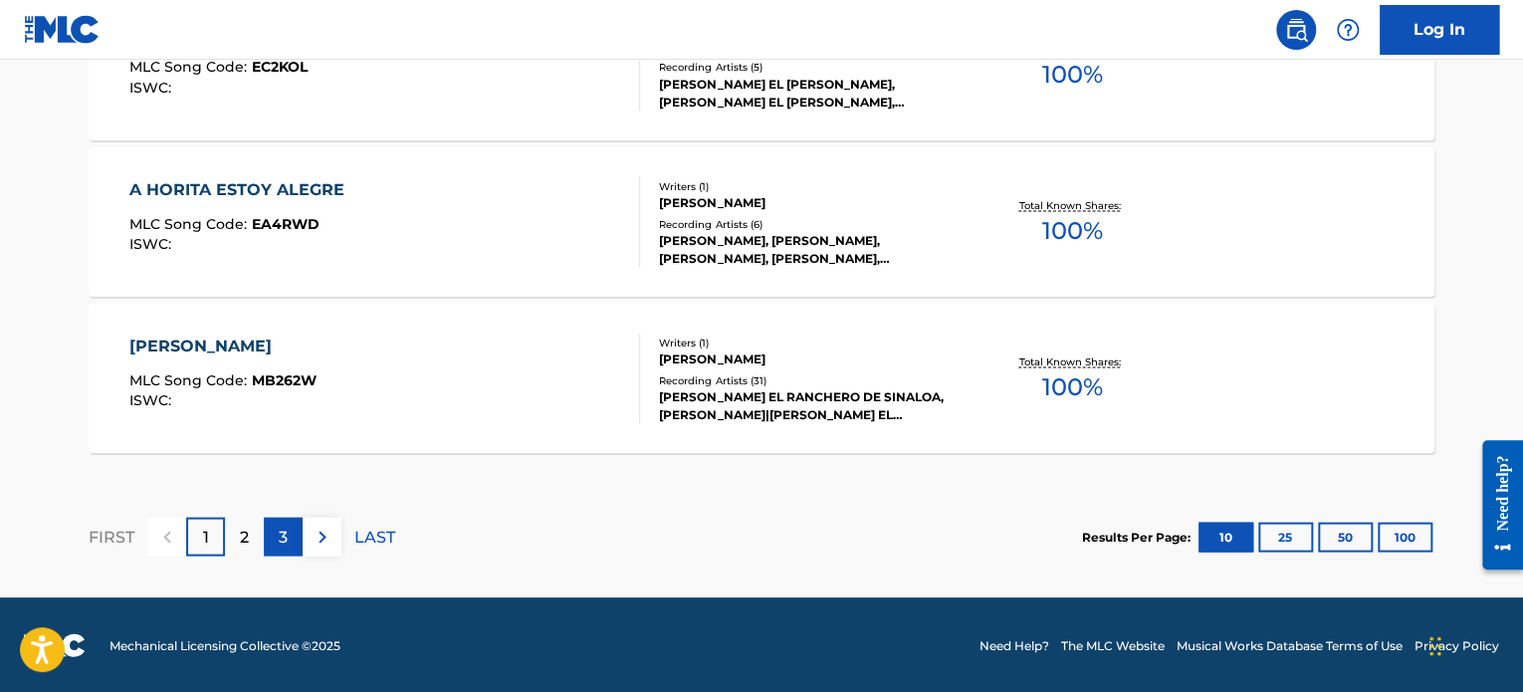
click at [289, 531] on div "3" at bounding box center [283, 536] width 39 height 39
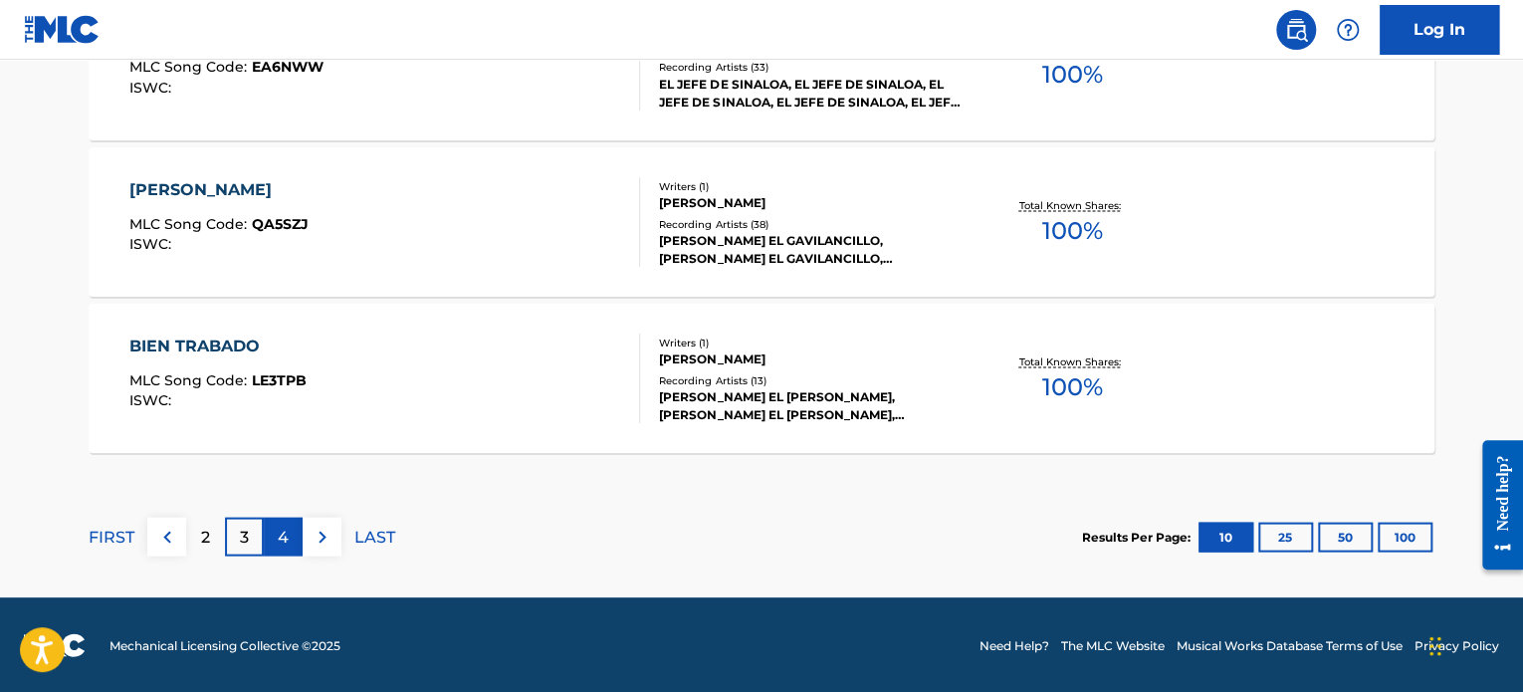
click at [272, 526] on div "4" at bounding box center [283, 536] width 39 height 39
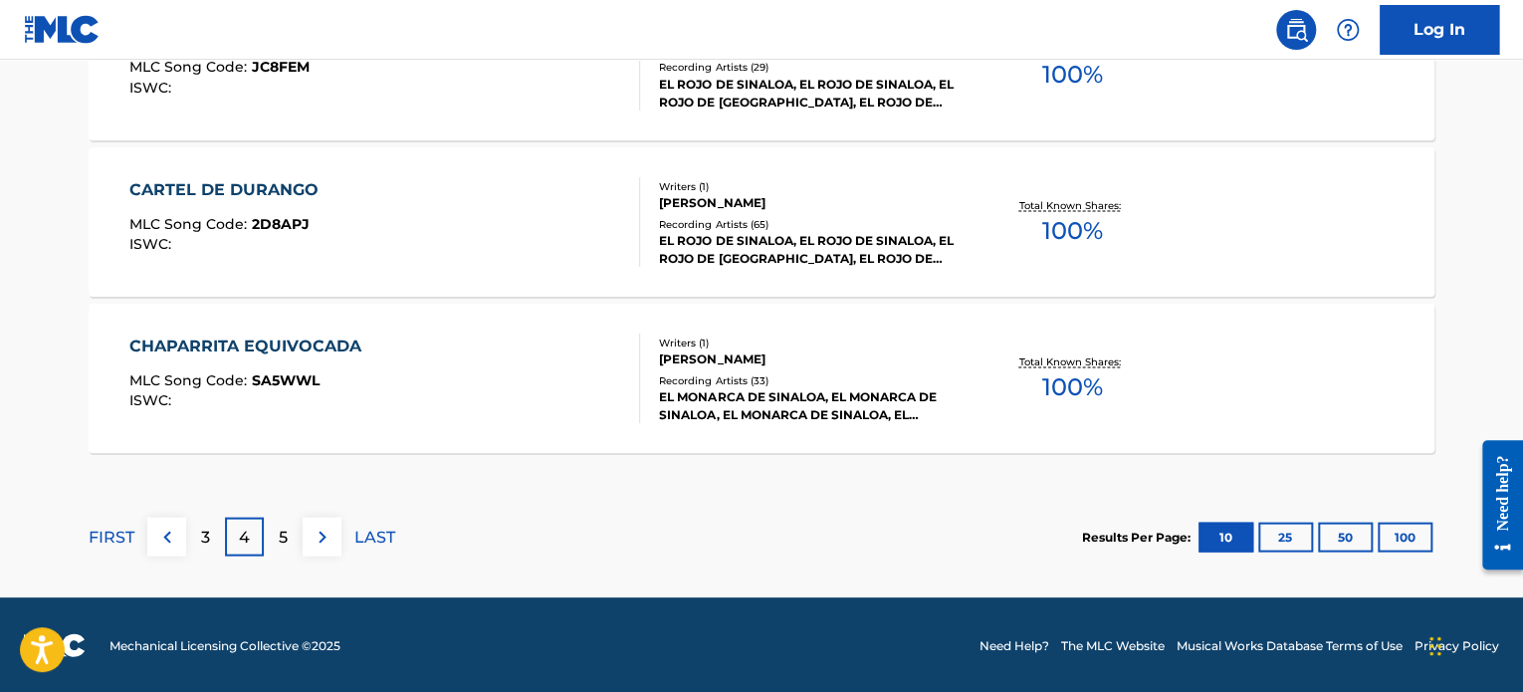
click at [258, 190] on div "CARTEL DE DURANGO" at bounding box center [228, 189] width 199 height 24
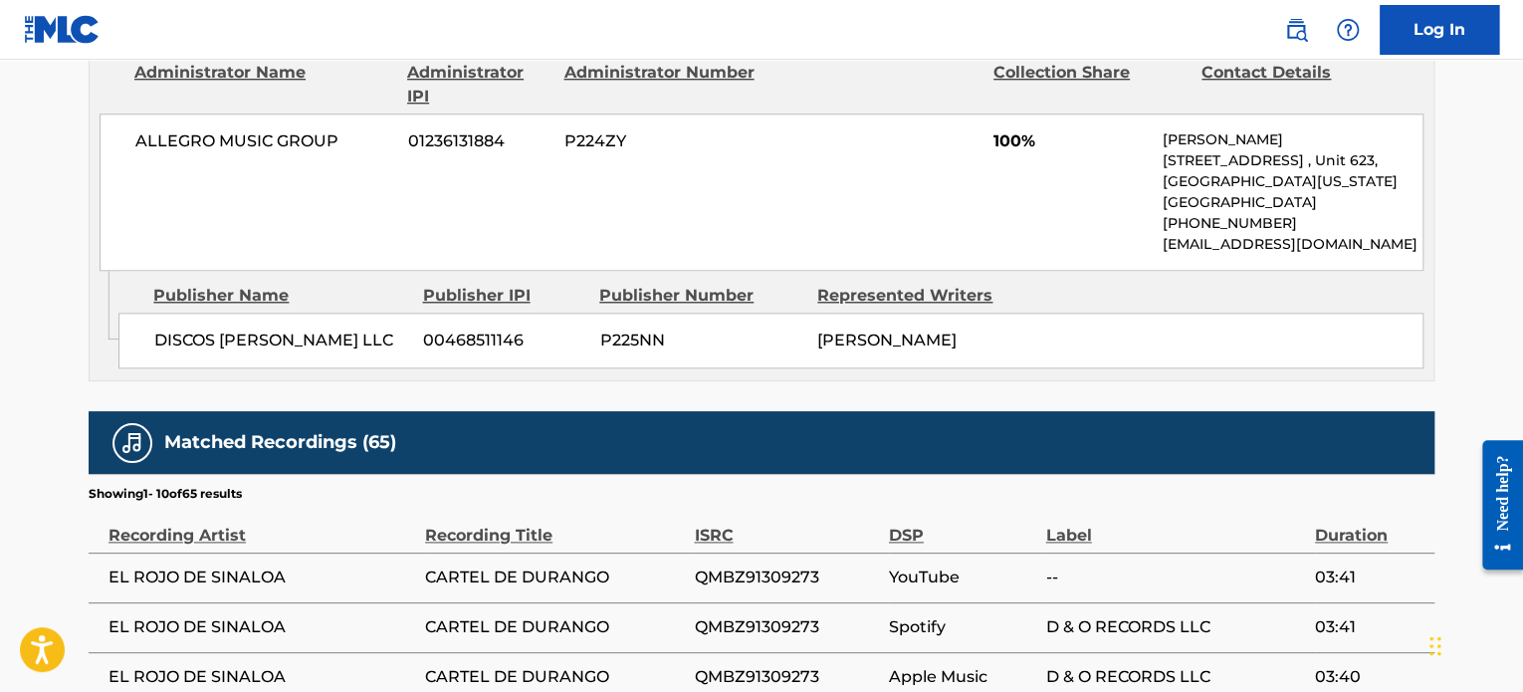
scroll to position [929, 0]
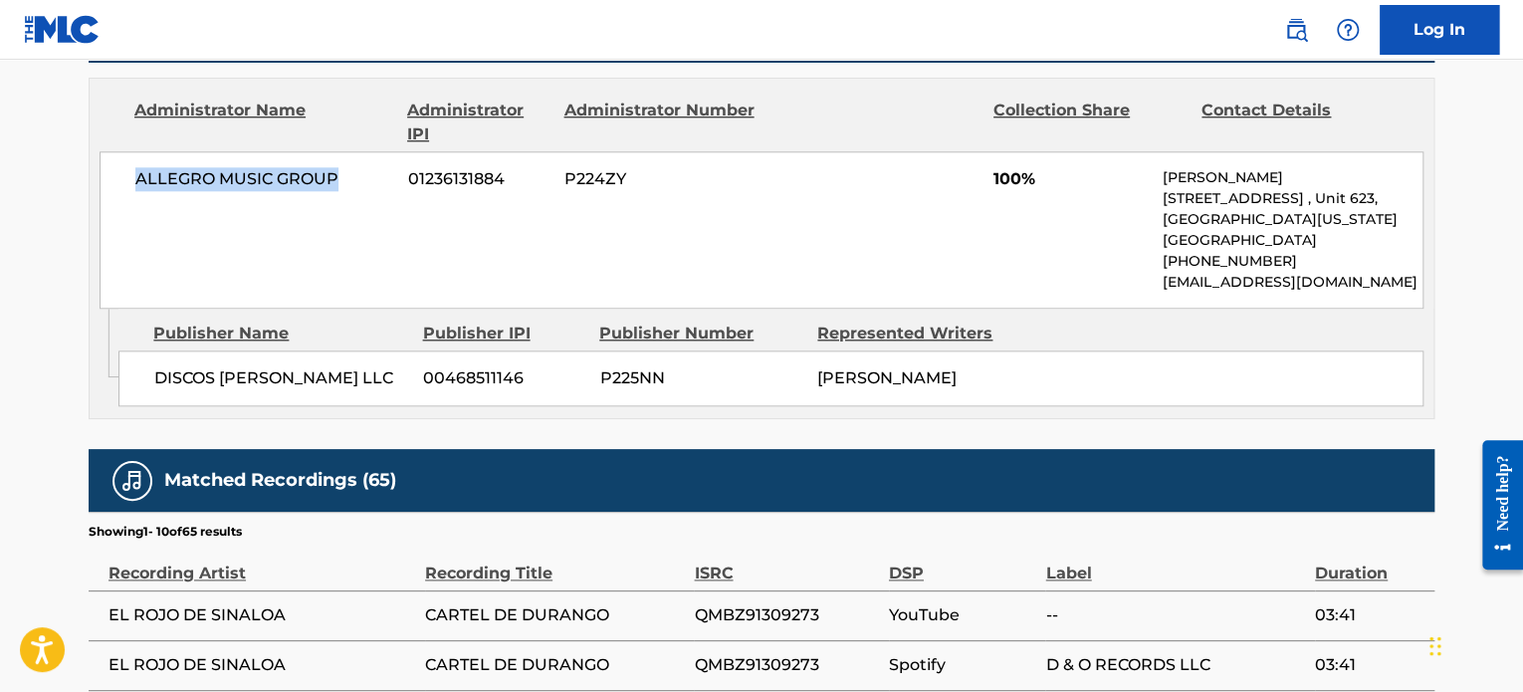
drag, startPoint x: 138, startPoint y: 179, endPoint x: 333, endPoint y: 174, distance: 194.2
click at [333, 174] on span "ALLEGRO MUSIC GROUP" at bounding box center [264, 179] width 258 height 24
copy span "ALLEGRO MUSIC GROUP"
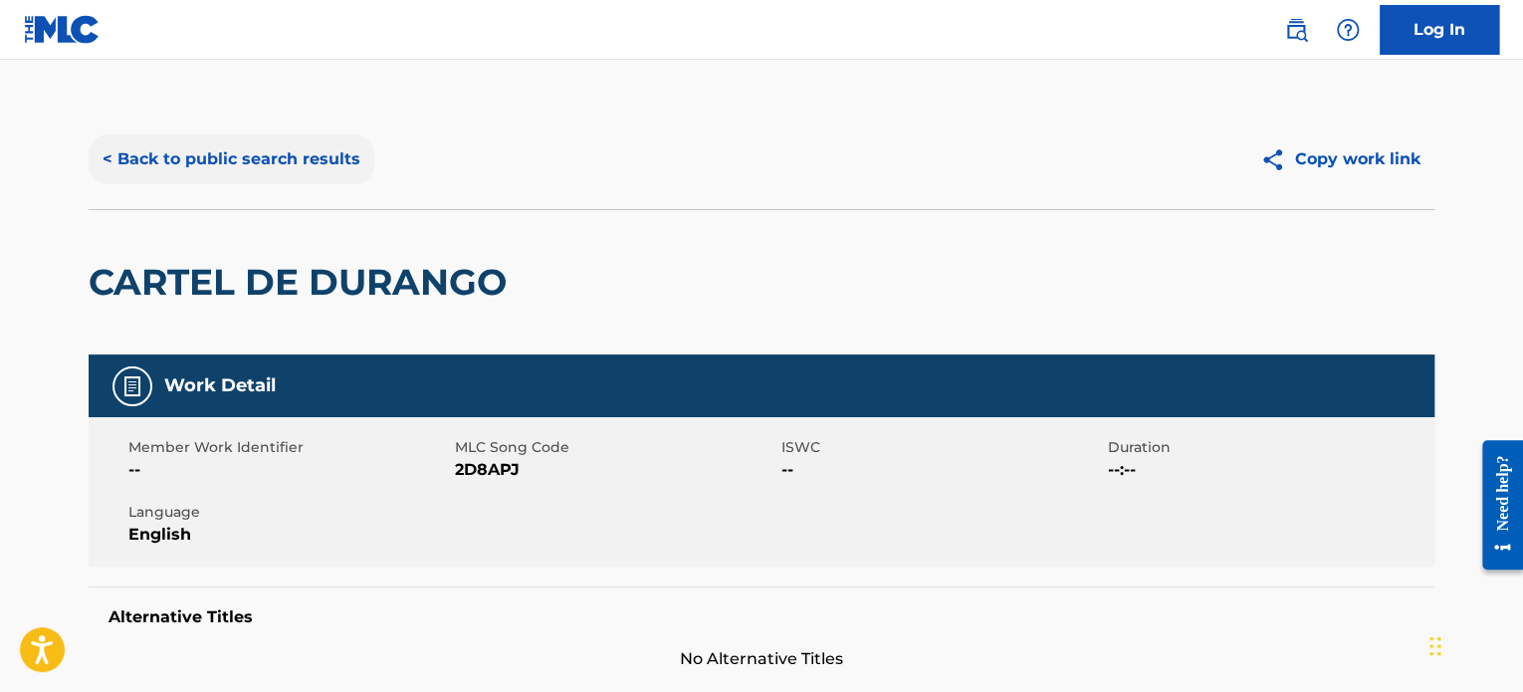
scroll to position [0, 0]
click at [141, 160] on button "< Back to public search results" at bounding box center [232, 159] width 286 height 50
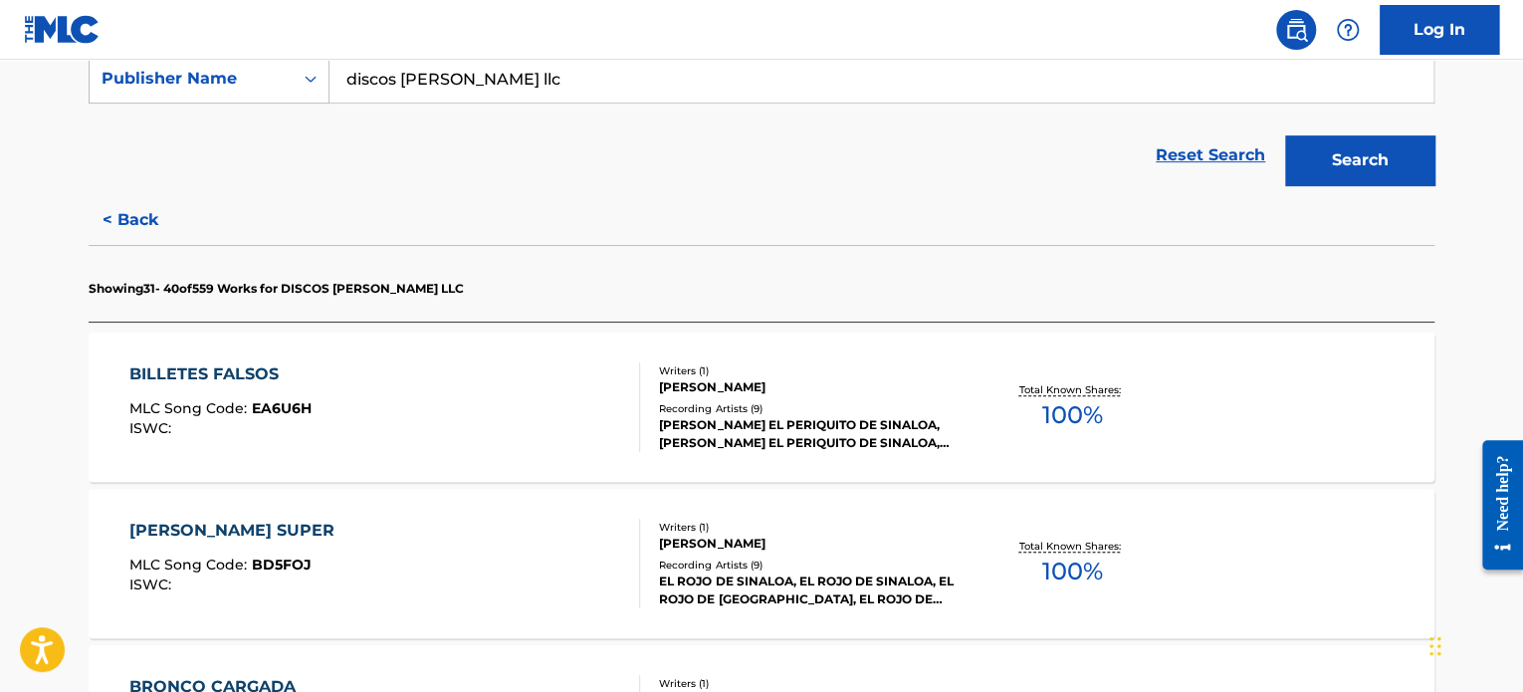
scroll to position [390, 0]
click at [130, 220] on button "< Back" at bounding box center [148, 219] width 119 height 50
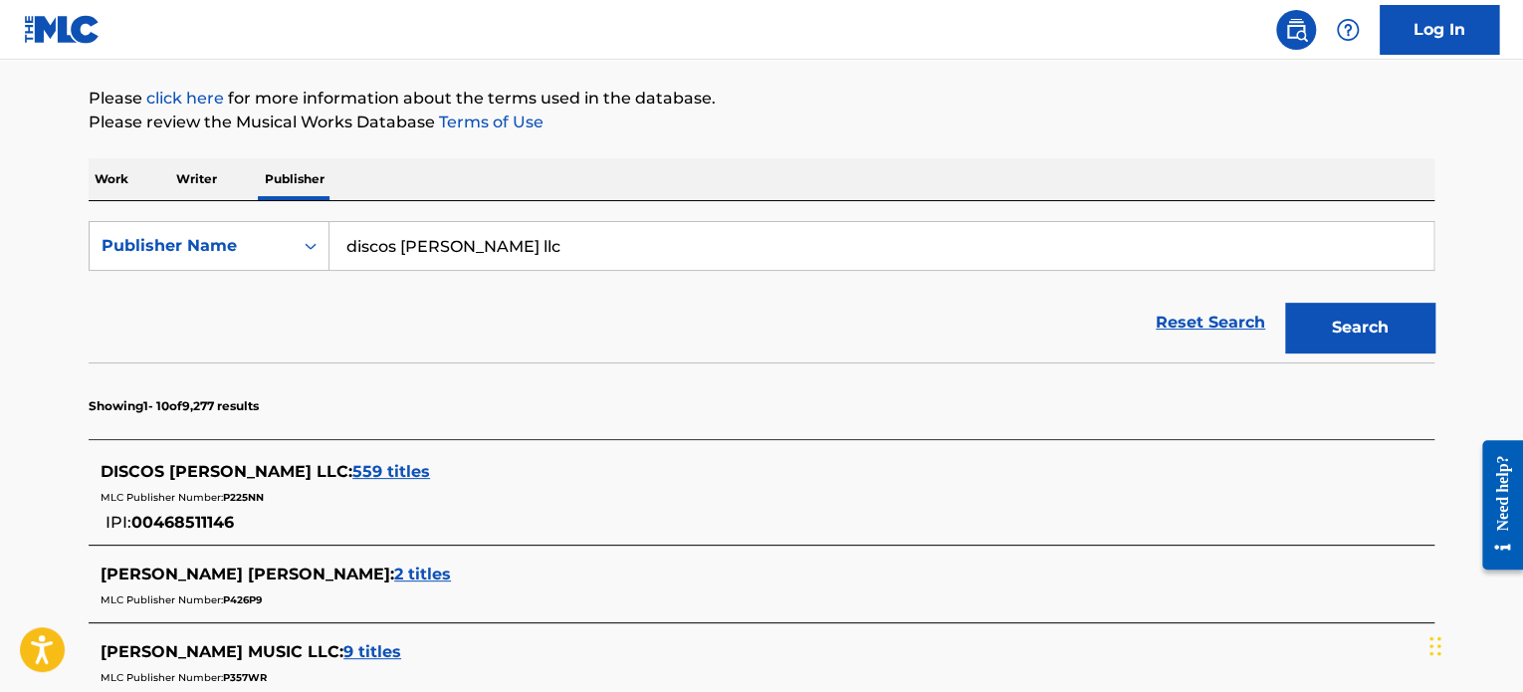
scroll to position [191, 0]
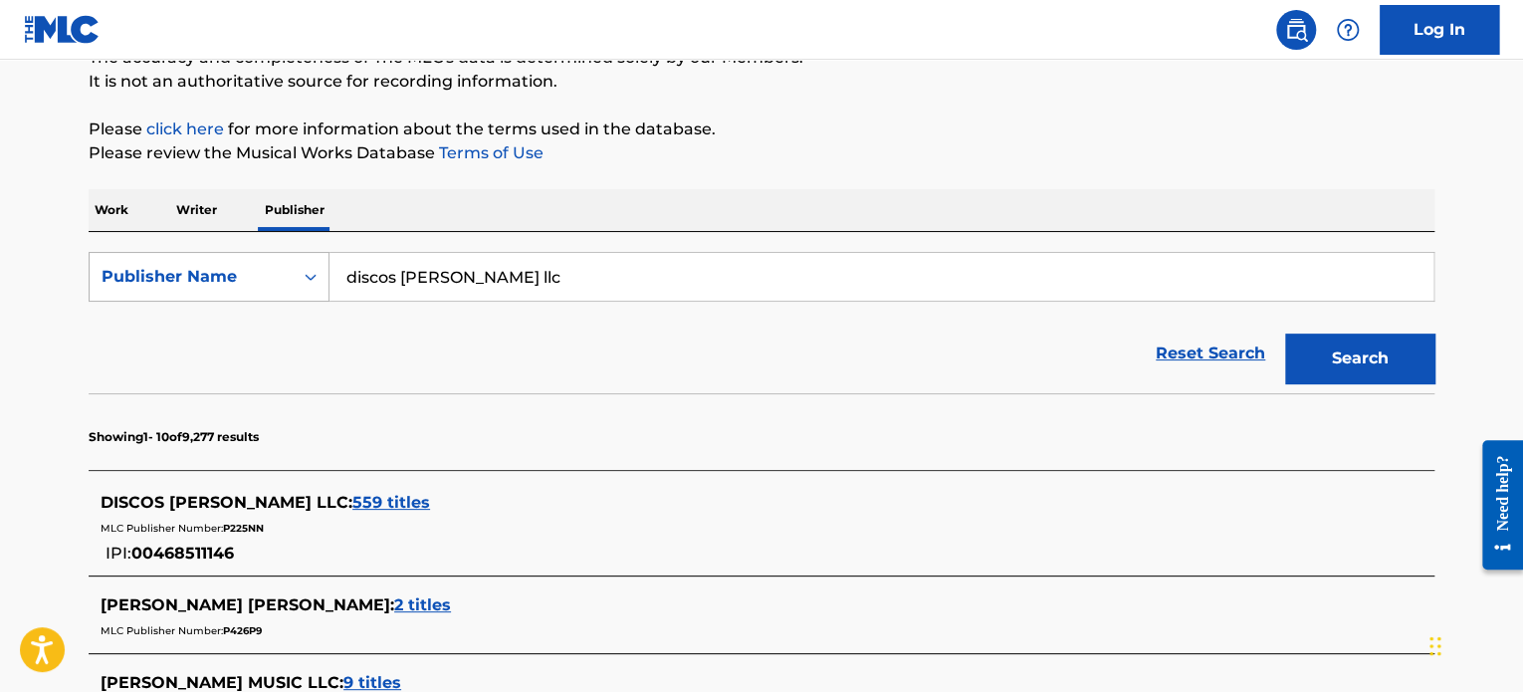
drag, startPoint x: 475, startPoint y: 266, endPoint x: 267, endPoint y: 258, distance: 208.2
click at [275, 258] on div "SearchWithCriteria8f7dfb0c-1110-4522-8ef9-191674ebd289 Publisher Name discos [P…" at bounding box center [762, 277] width 1346 height 50
paste input "ALLEGRO MUSIC GROUP"
type input "ALLEGRO MUSIC GROUP"
click at [1285, 333] on button "Search" at bounding box center [1359, 358] width 149 height 50
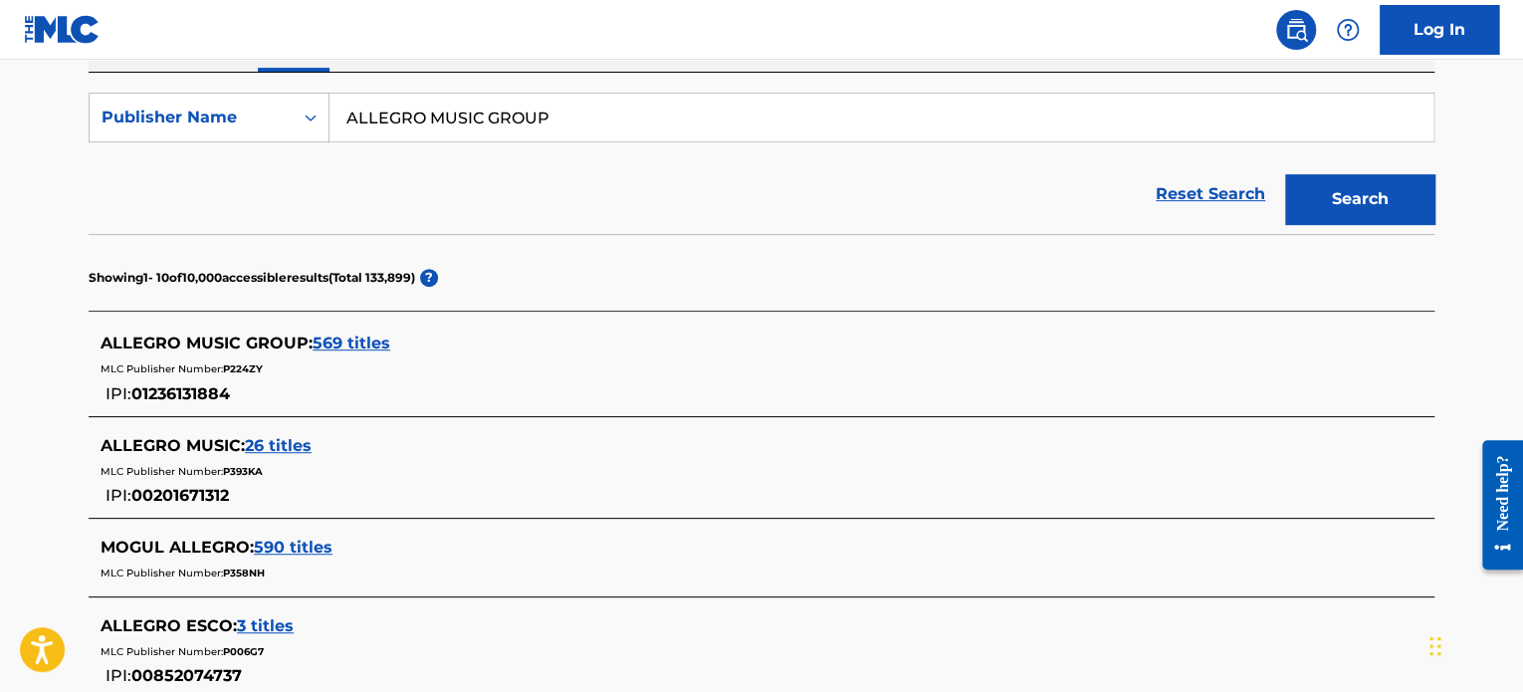
scroll to position [356, 0]
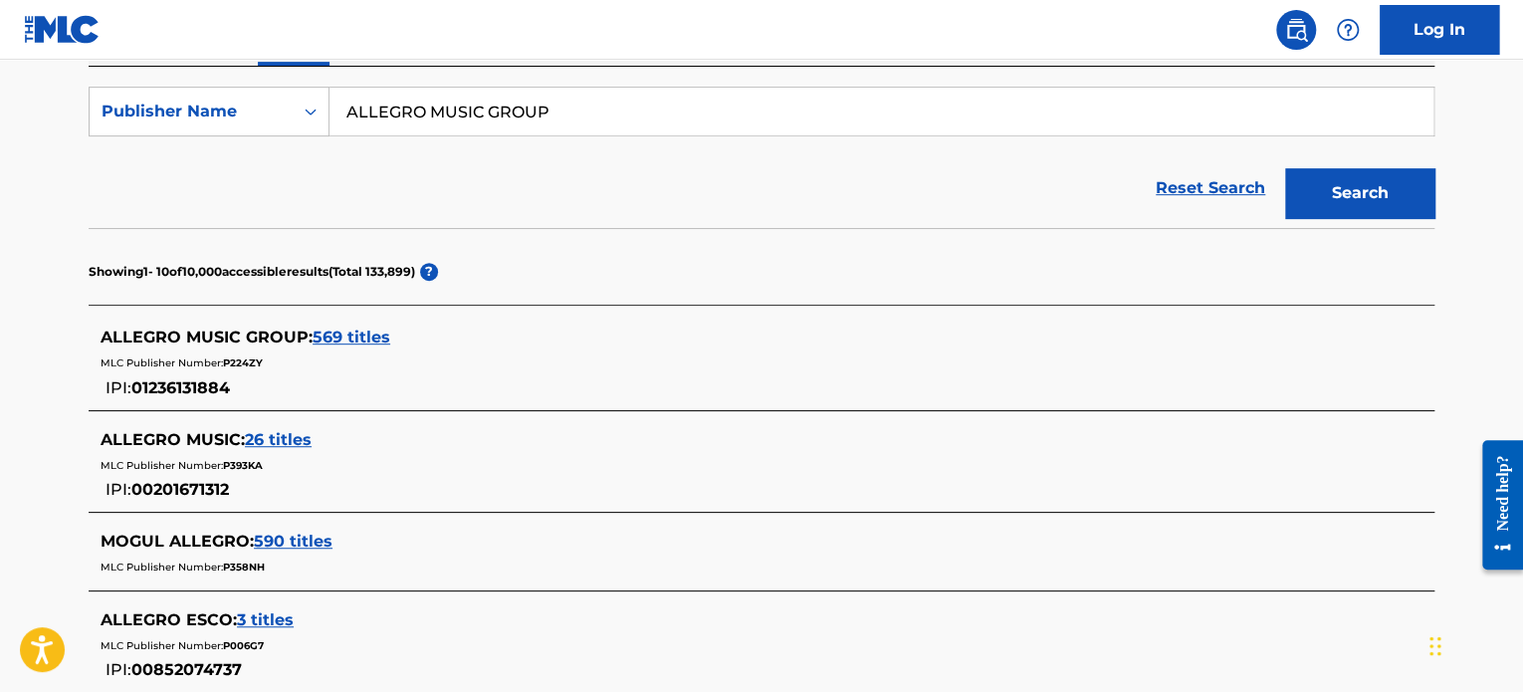
click at [382, 338] on span "569 titles" at bounding box center [352, 337] width 78 height 19
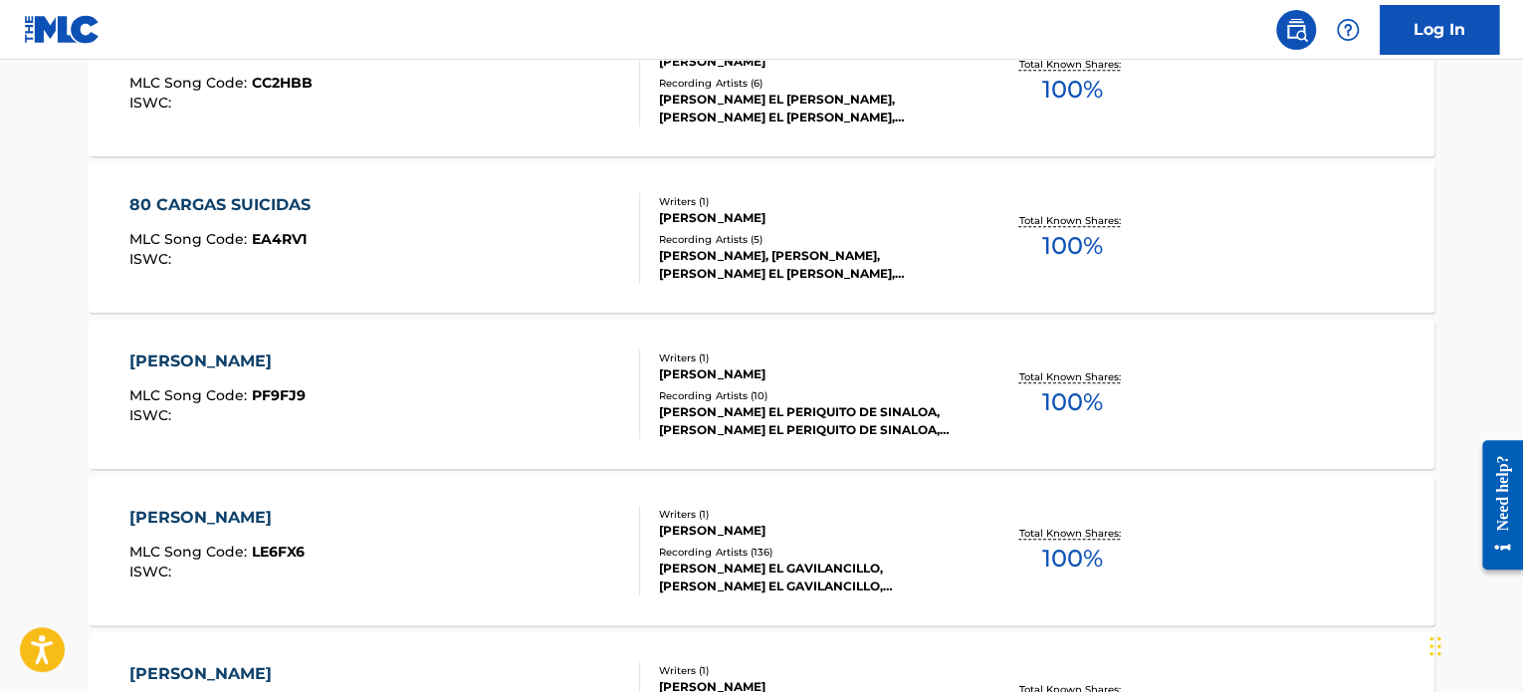
scroll to position [888, 0]
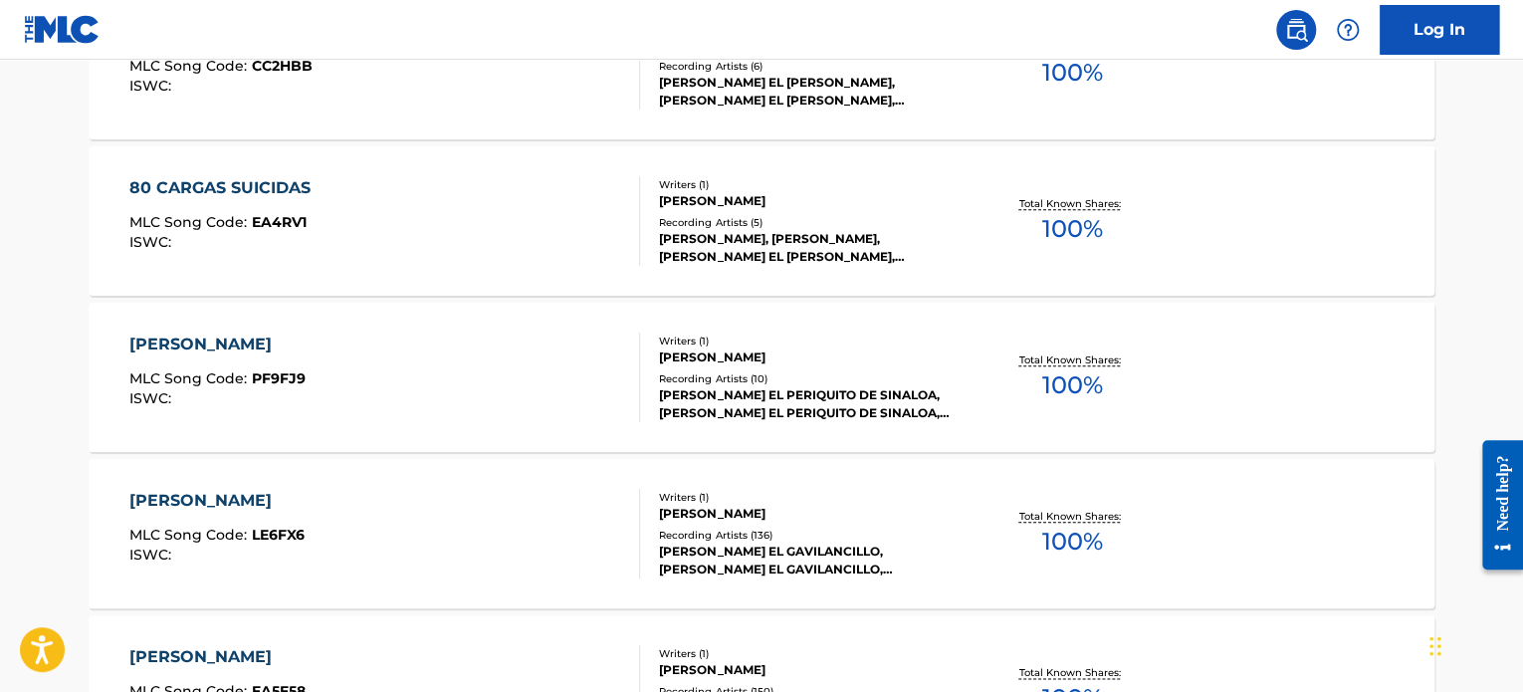
click at [223, 346] on div "[PERSON_NAME]" at bounding box center [217, 345] width 176 height 24
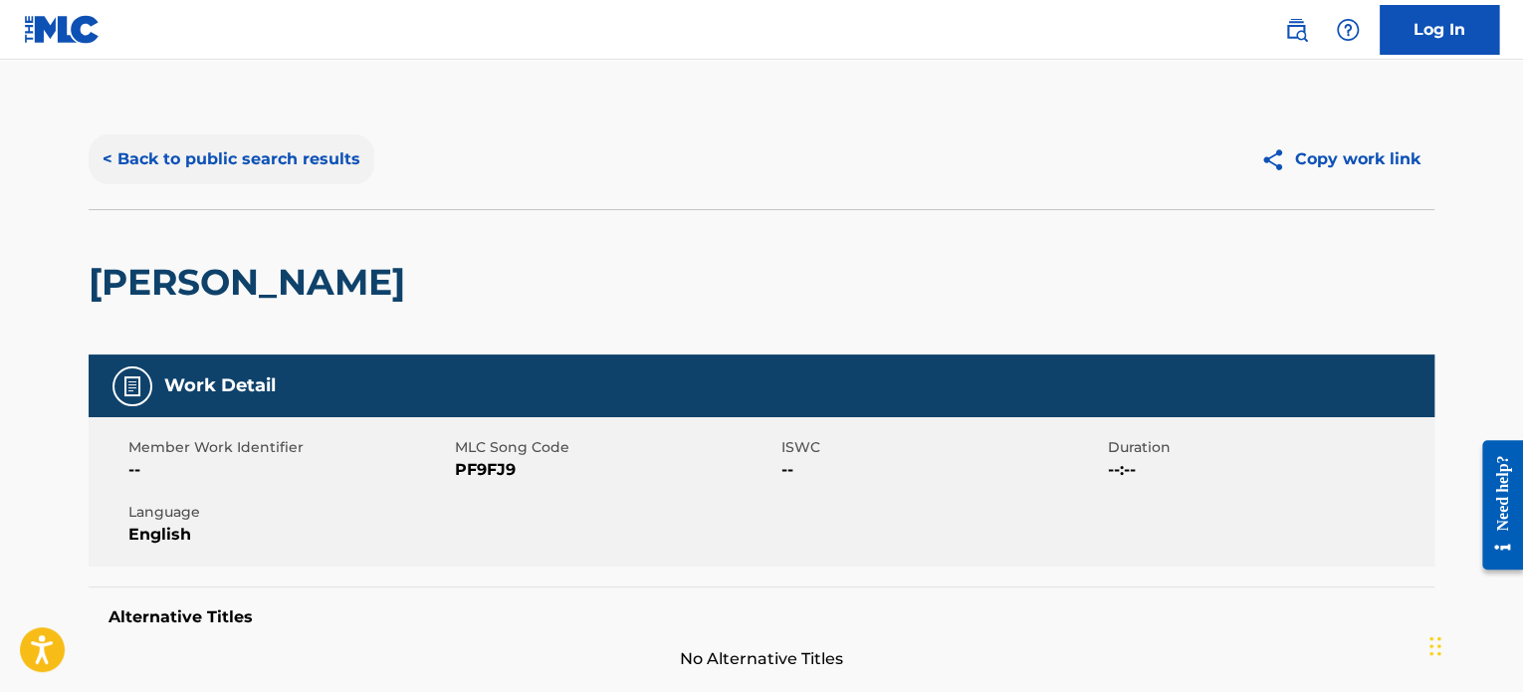
click at [172, 156] on button "< Back to public search results" at bounding box center [232, 159] width 286 height 50
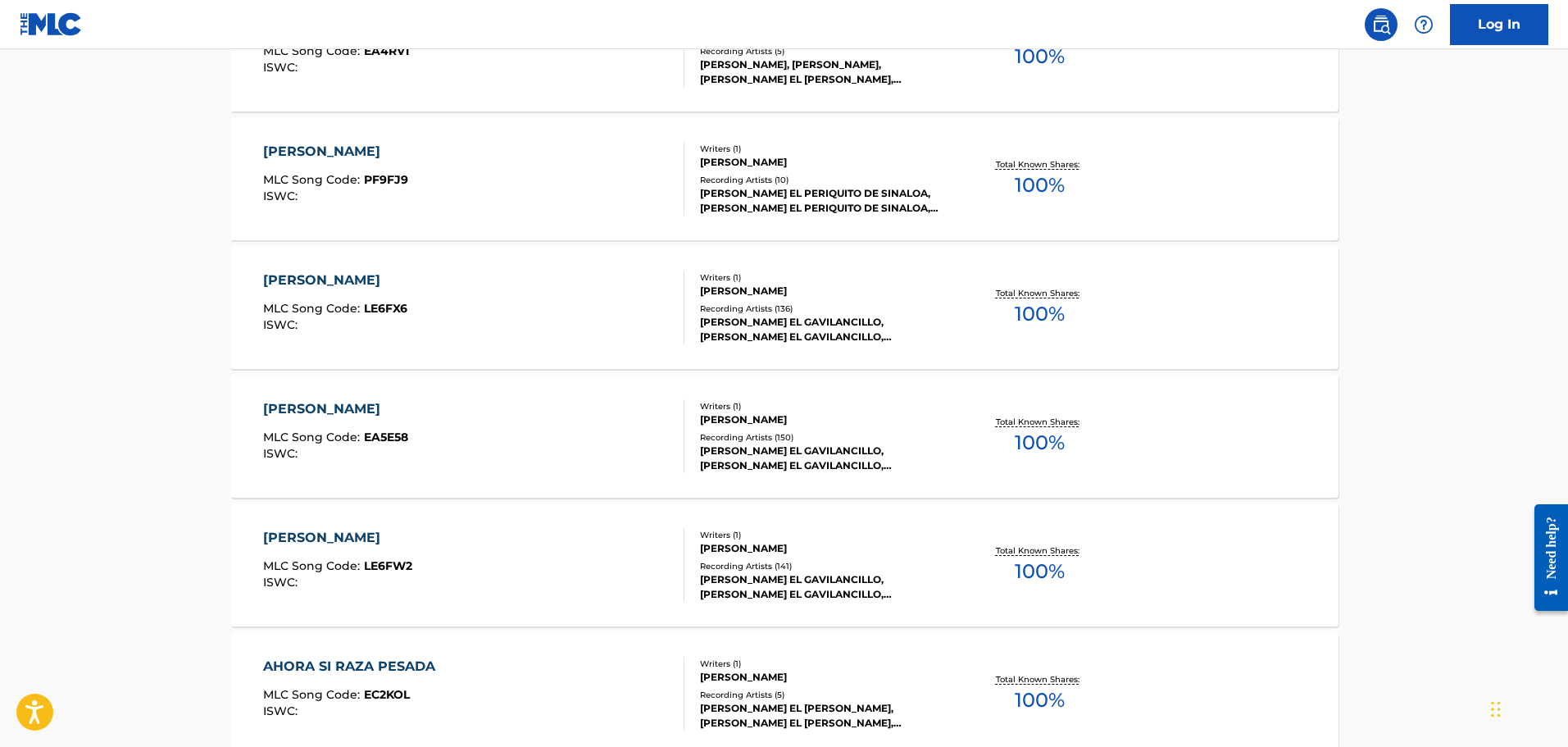
scroll to position [894, 0]
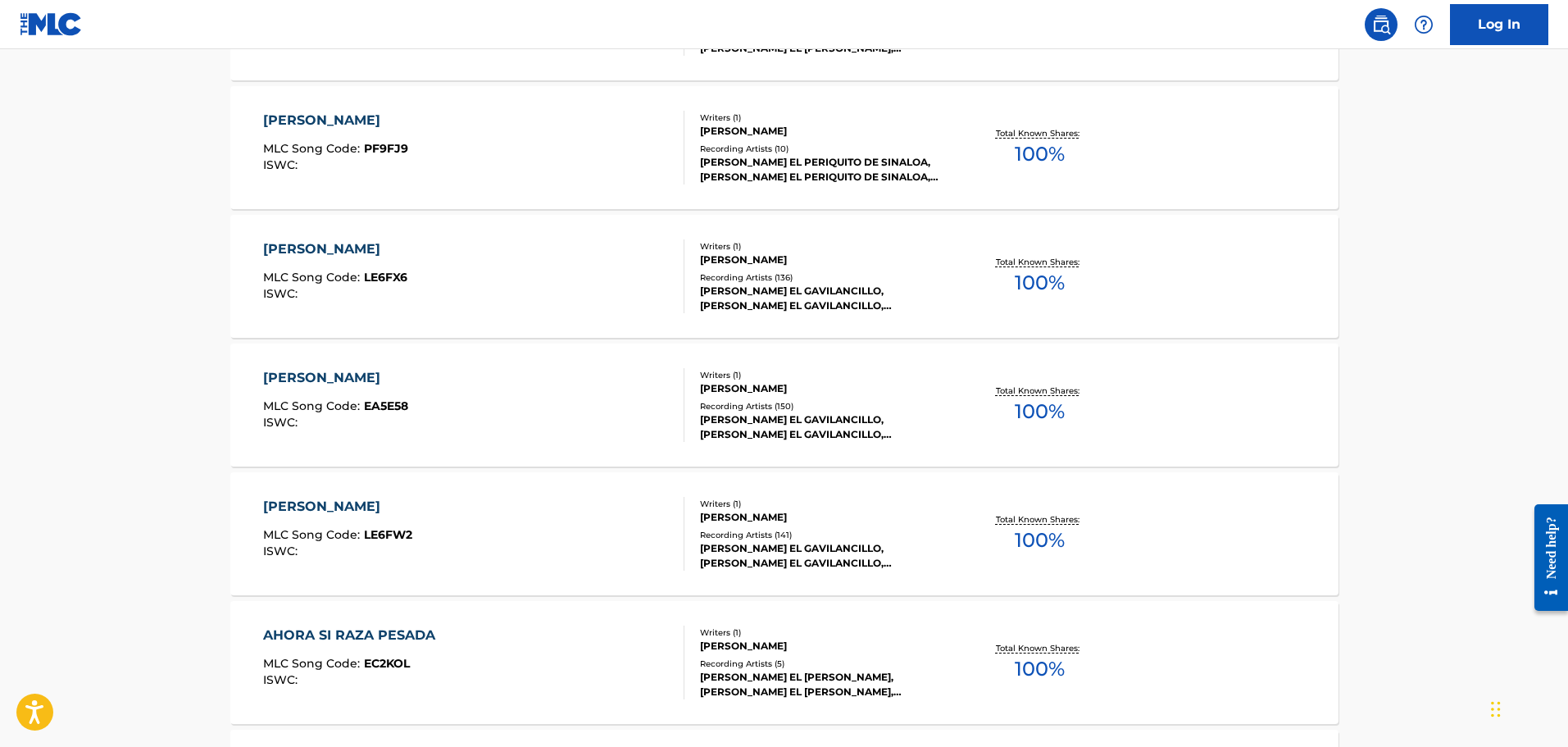
click at [336, 637] on div "AHORA SI RAZA PESADA" at bounding box center [353, 636] width 180 height 20
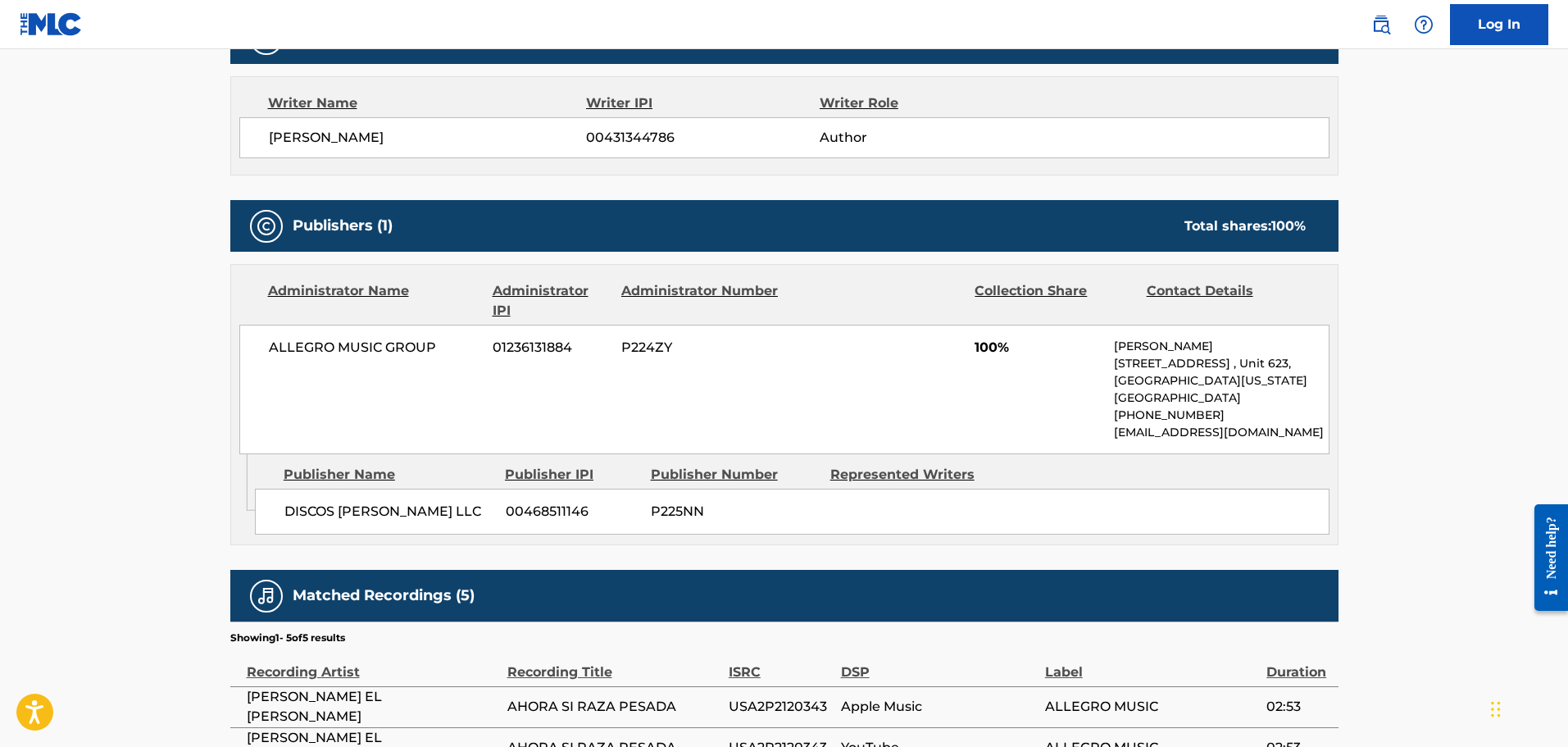
scroll to position [684, 0]
